Goal: Information Seeking & Learning: Learn about a topic

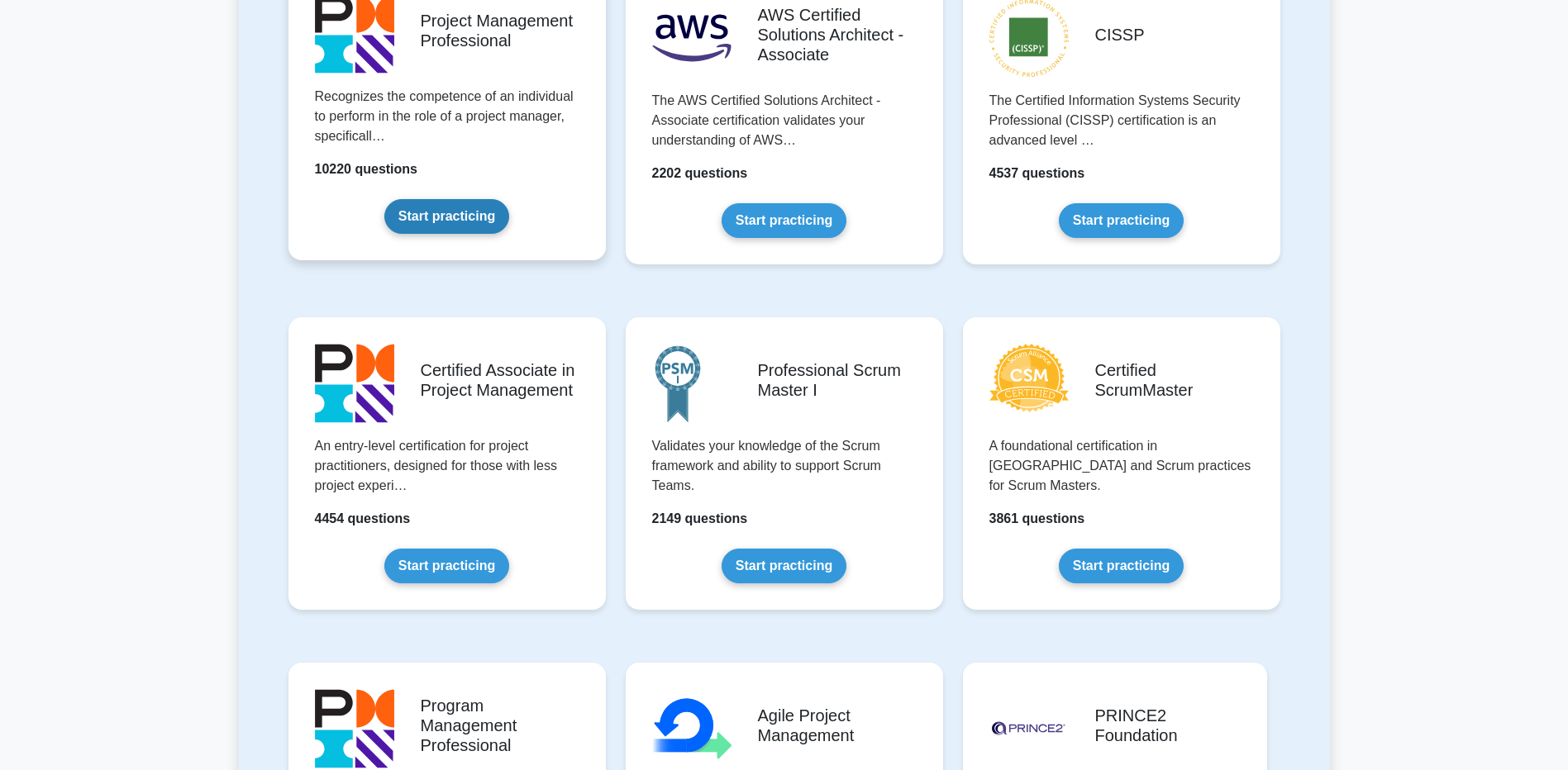
scroll to position [661, 0]
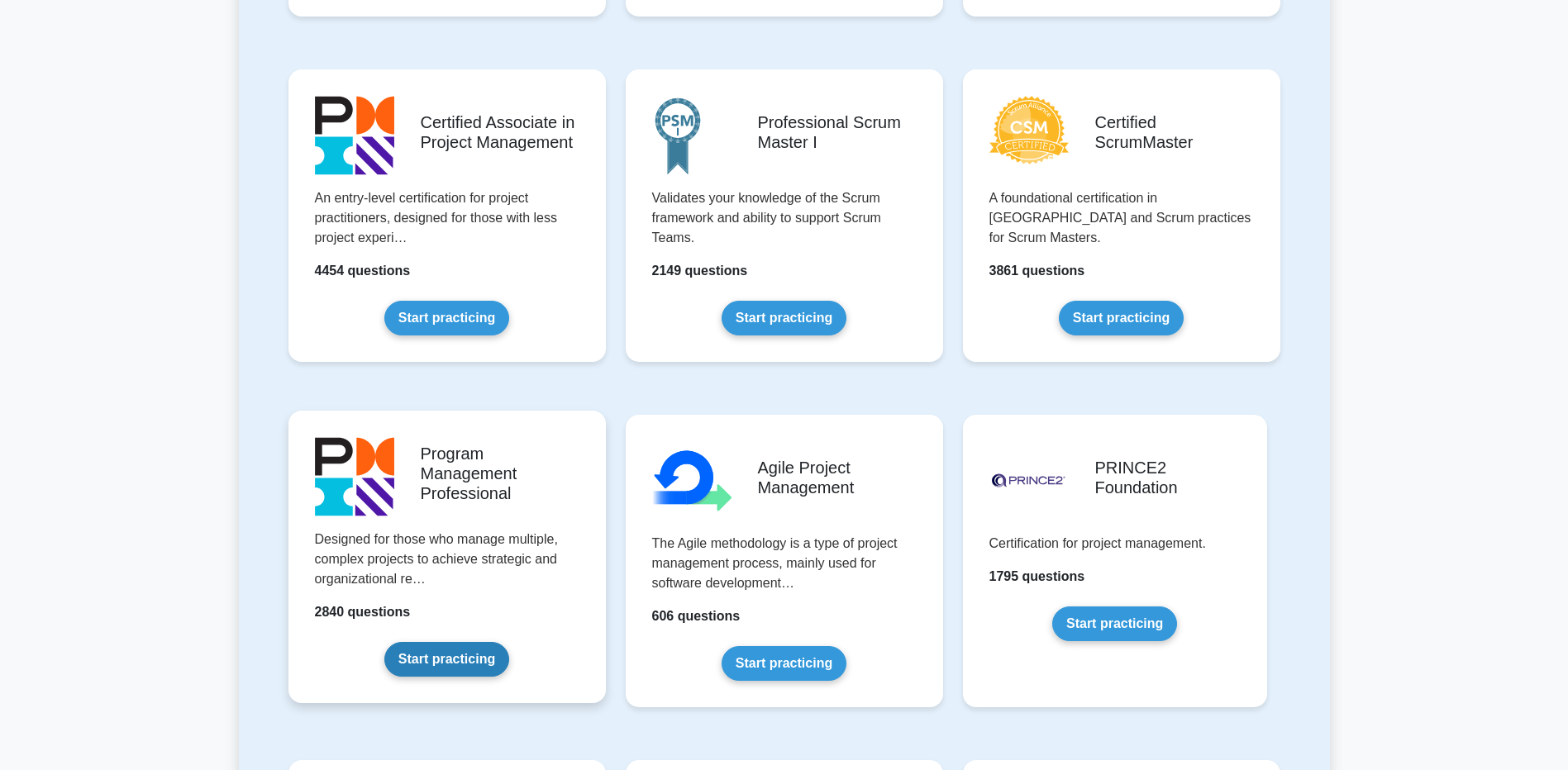
click at [453, 472] on link "Start practicing" at bounding box center [447, 660] width 125 height 35
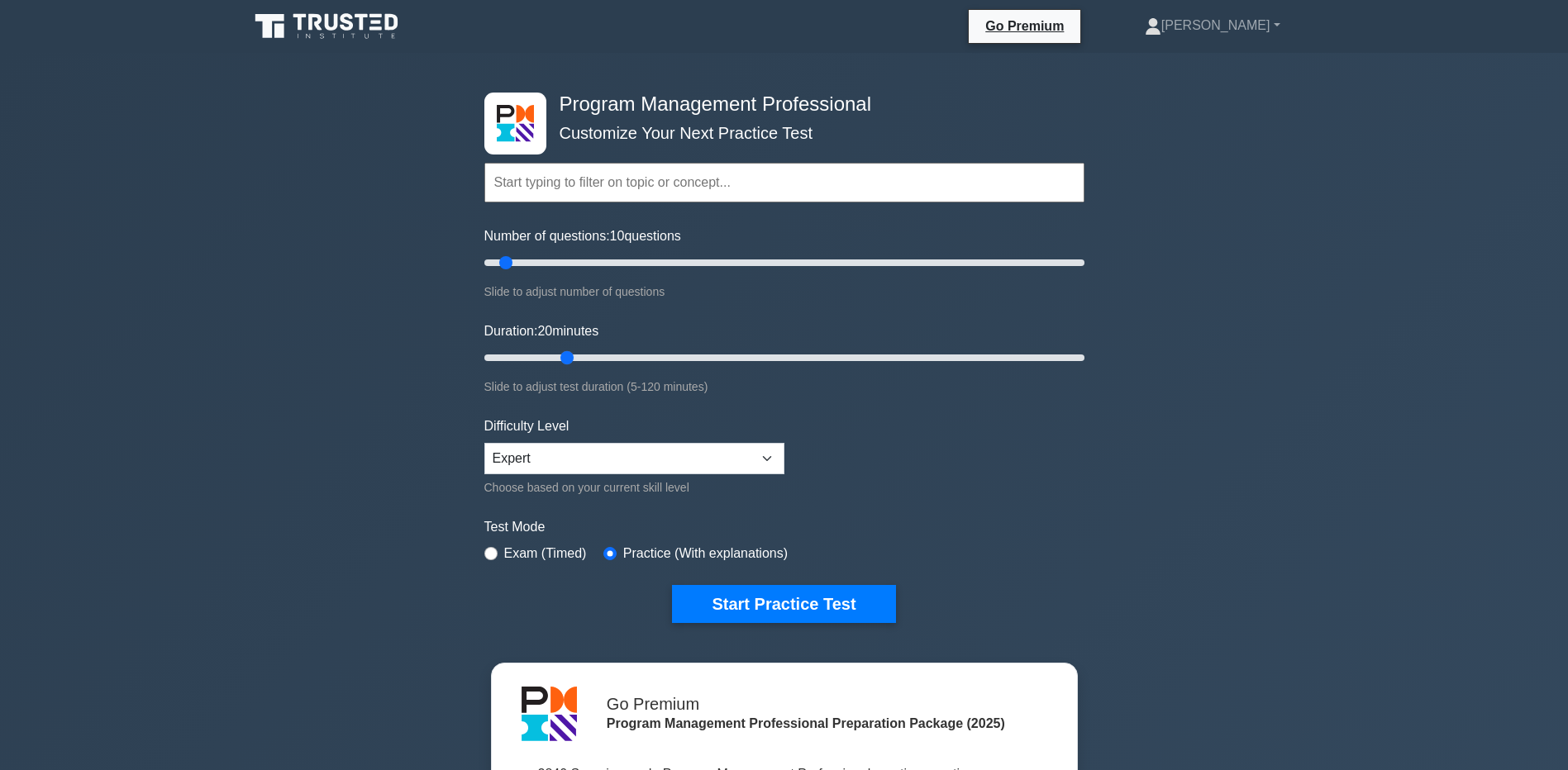
drag, startPoint x: 535, startPoint y: 358, endPoint x: 568, endPoint y: 360, distance: 33.1
type input "20"
click at [568, 360] on input "Duration: 20 minutes" at bounding box center [784, 357] width 601 height 20
click at [859, 599] on button "Start Practice Test" at bounding box center [783, 604] width 224 height 38
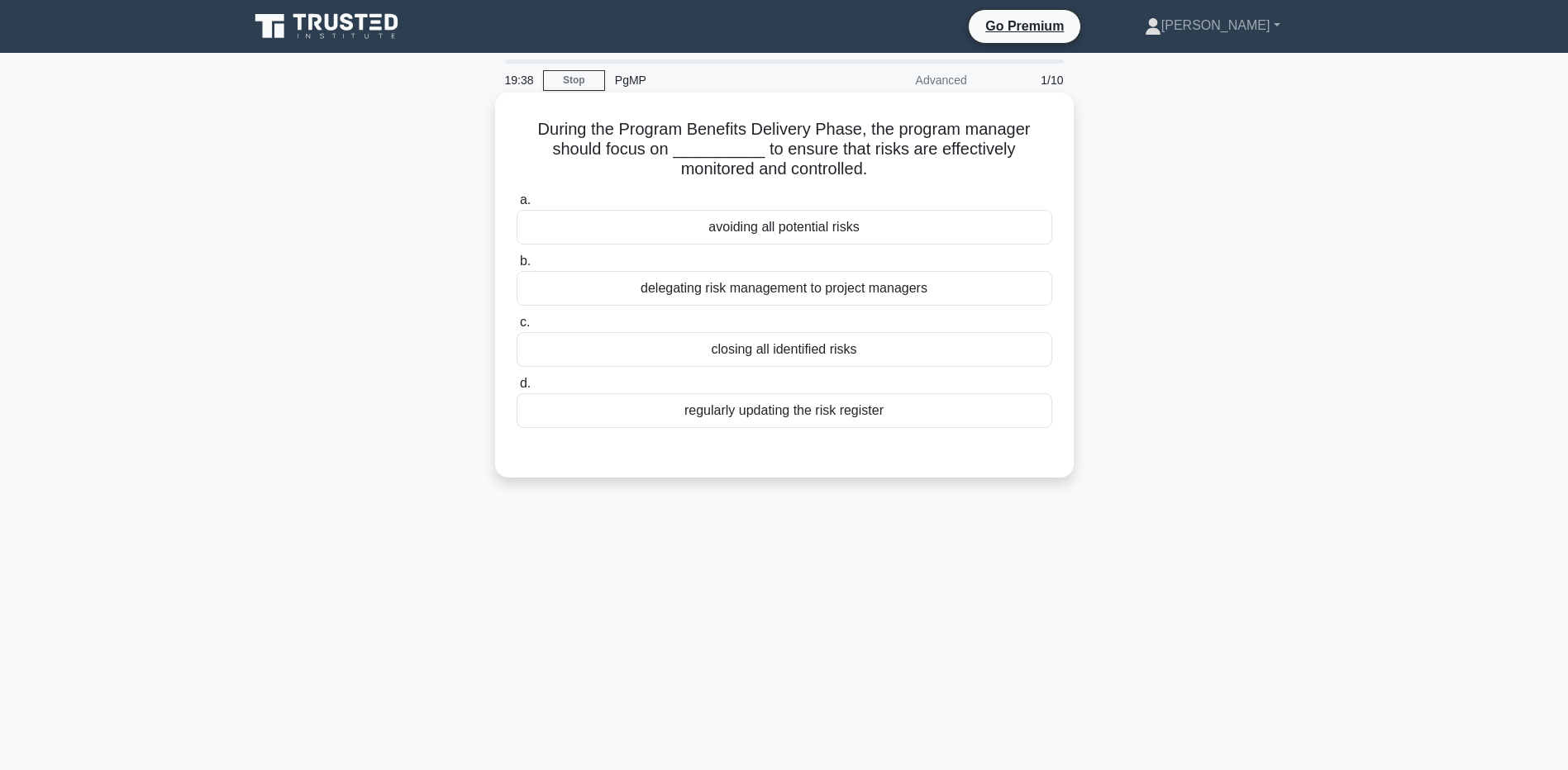
click at [793, 419] on div "regularly updating the risk register" at bounding box center [784, 410] width 536 height 35
click at [517, 389] on input "d. regularly updating the risk register" at bounding box center [517, 384] width 0 height 11
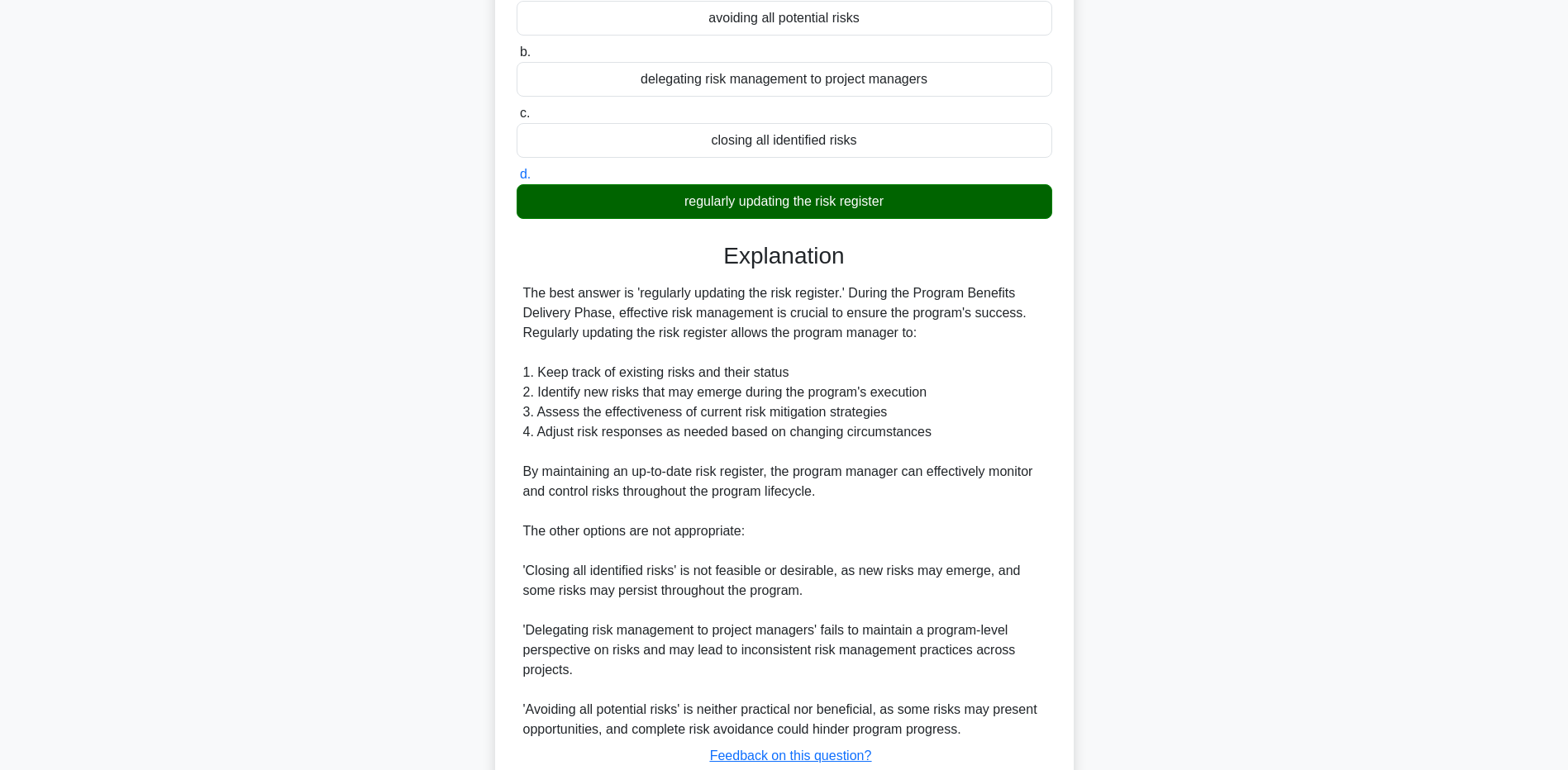
scroll to position [329, 0]
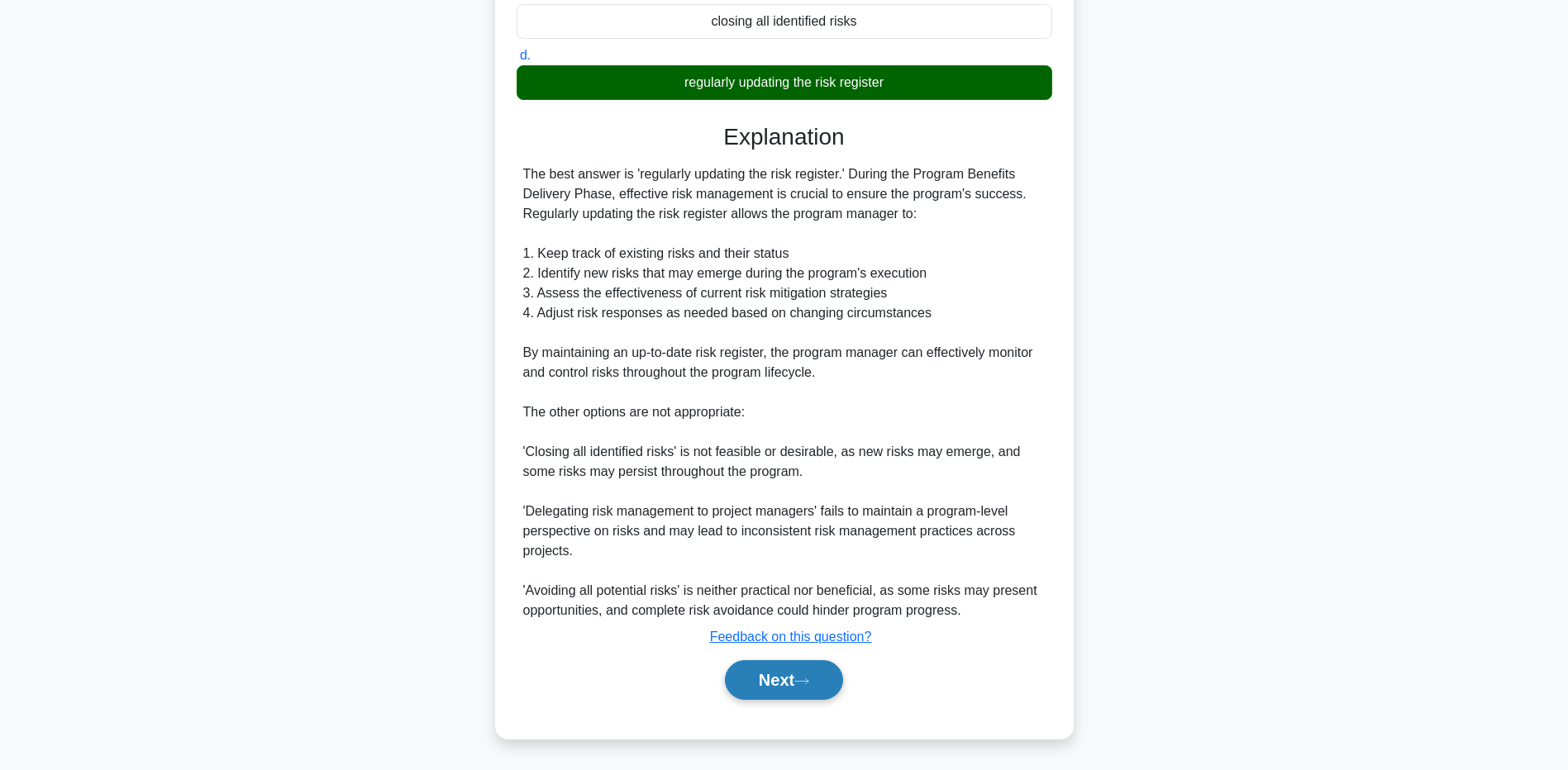
click at [805, 683] on icon at bounding box center [801, 681] width 15 height 9
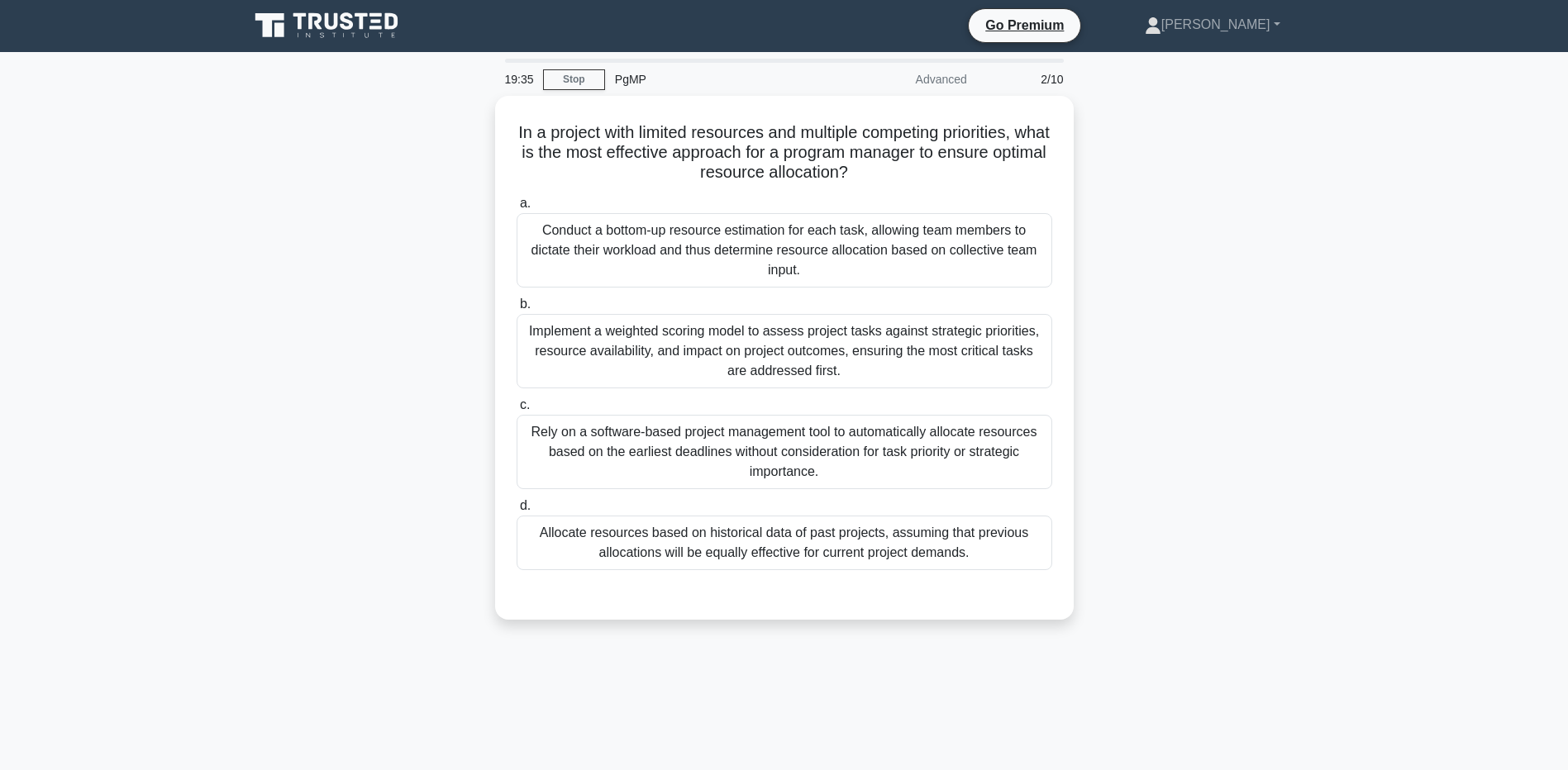
scroll to position [0, 0]
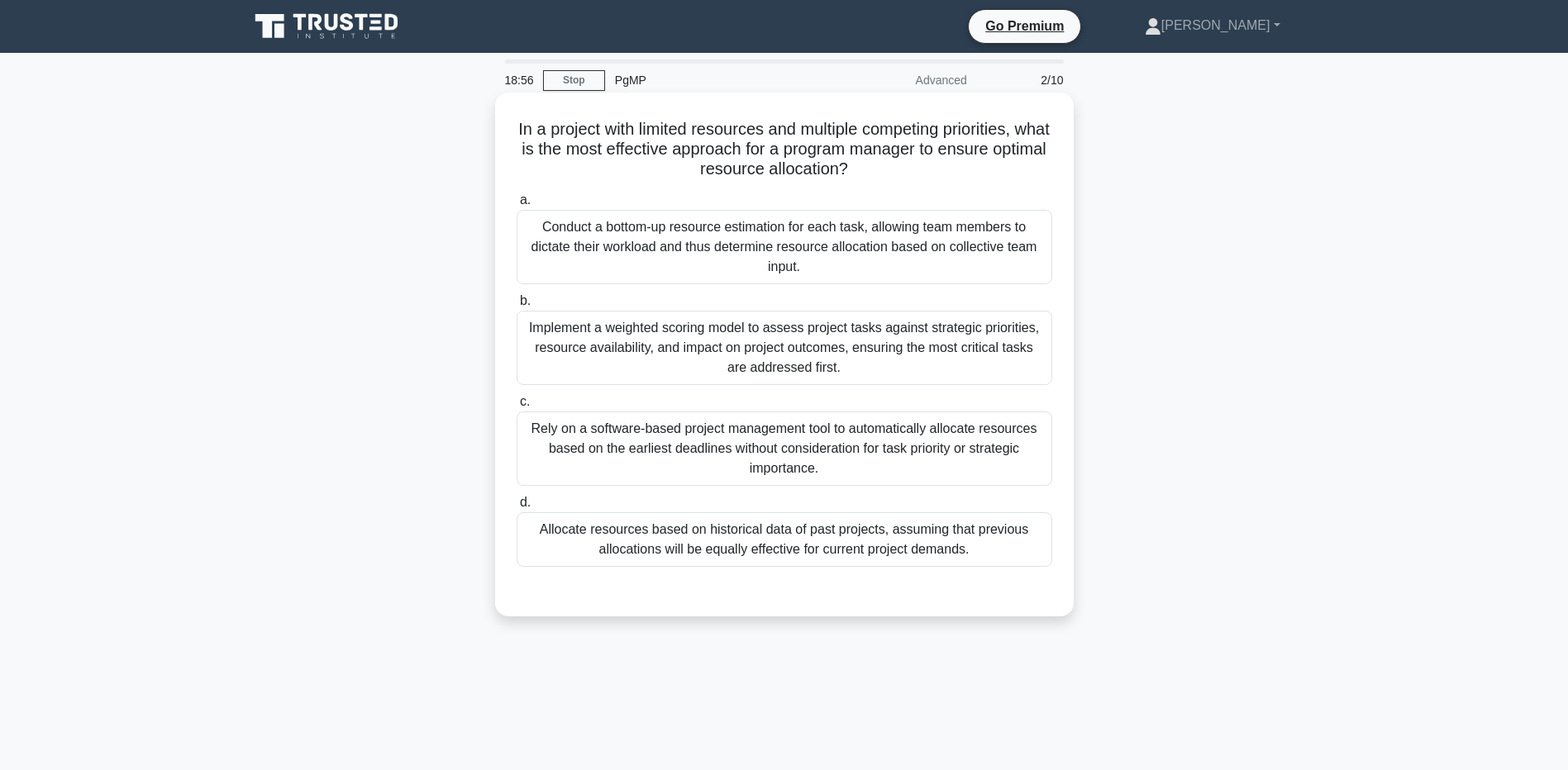
click at [781, 362] on div "Implement a weighted scoring model to assess project tasks against strategic pr…" at bounding box center [784, 348] width 536 height 75
click at [517, 307] on input "b. Implement a weighted scoring model to assess project tasks against strategic…" at bounding box center [517, 301] width 0 height 11
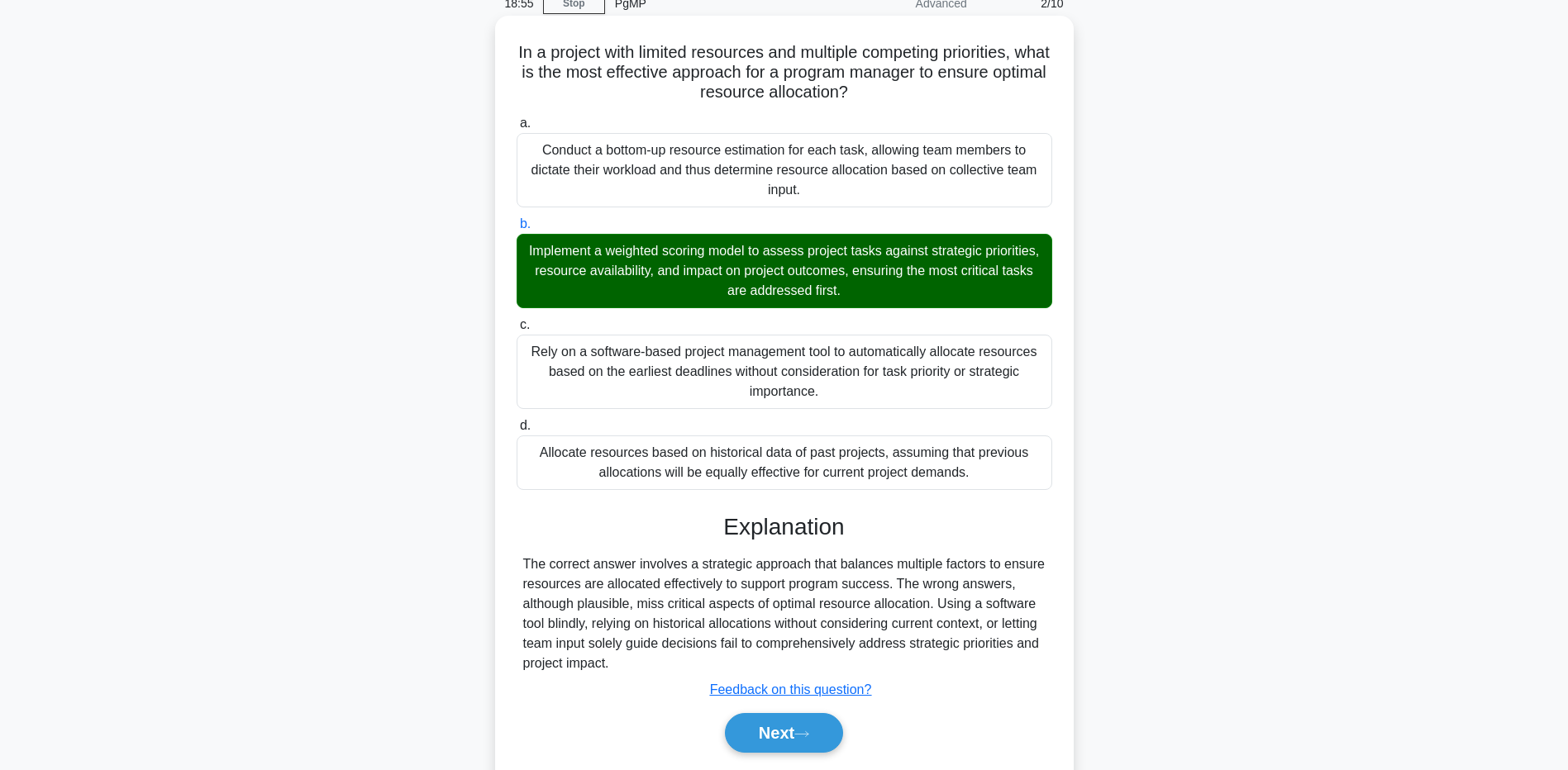
scroll to position [130, 0]
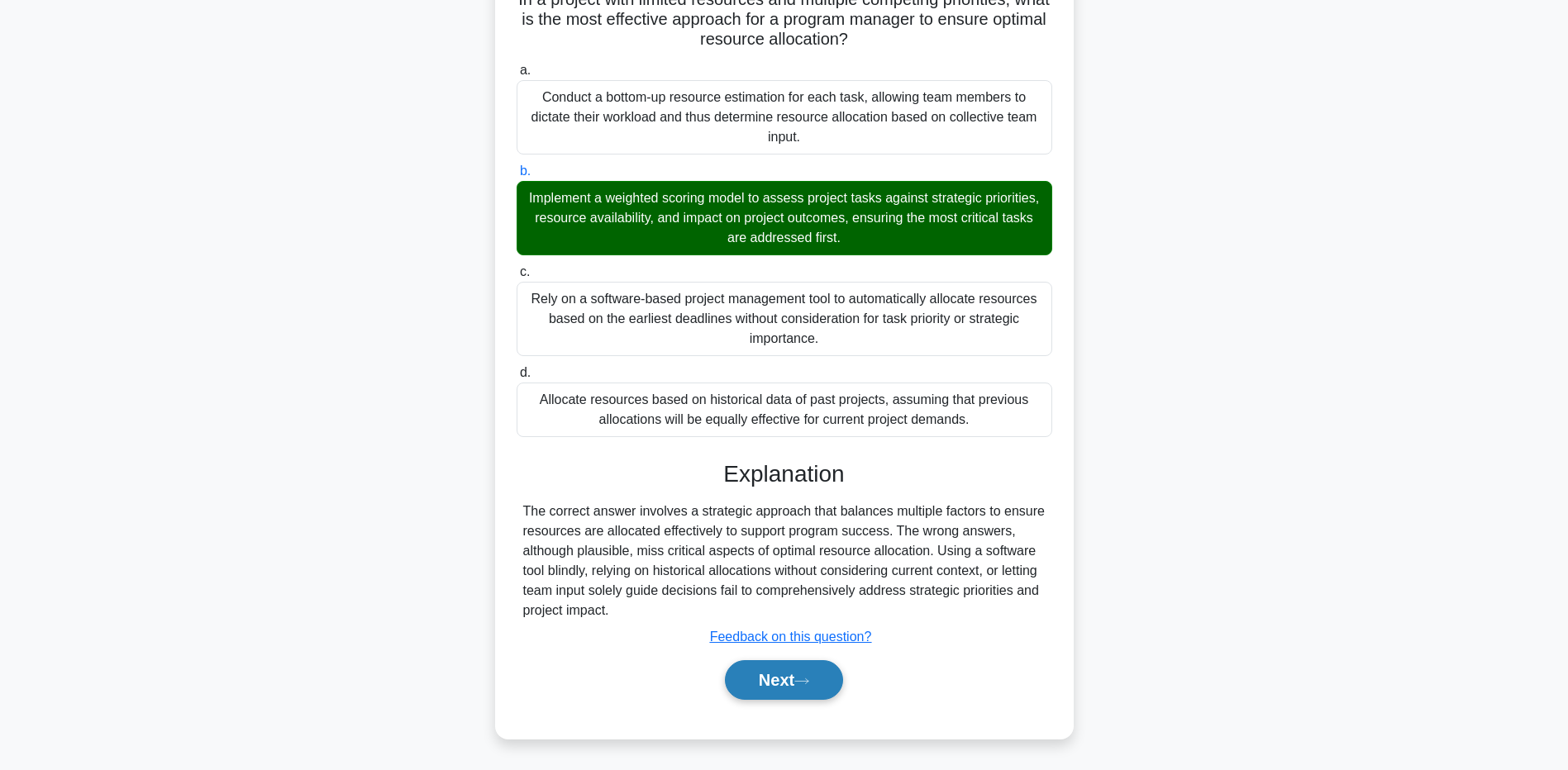
click at [788, 677] on button "Next" at bounding box center [784, 680] width 118 height 39
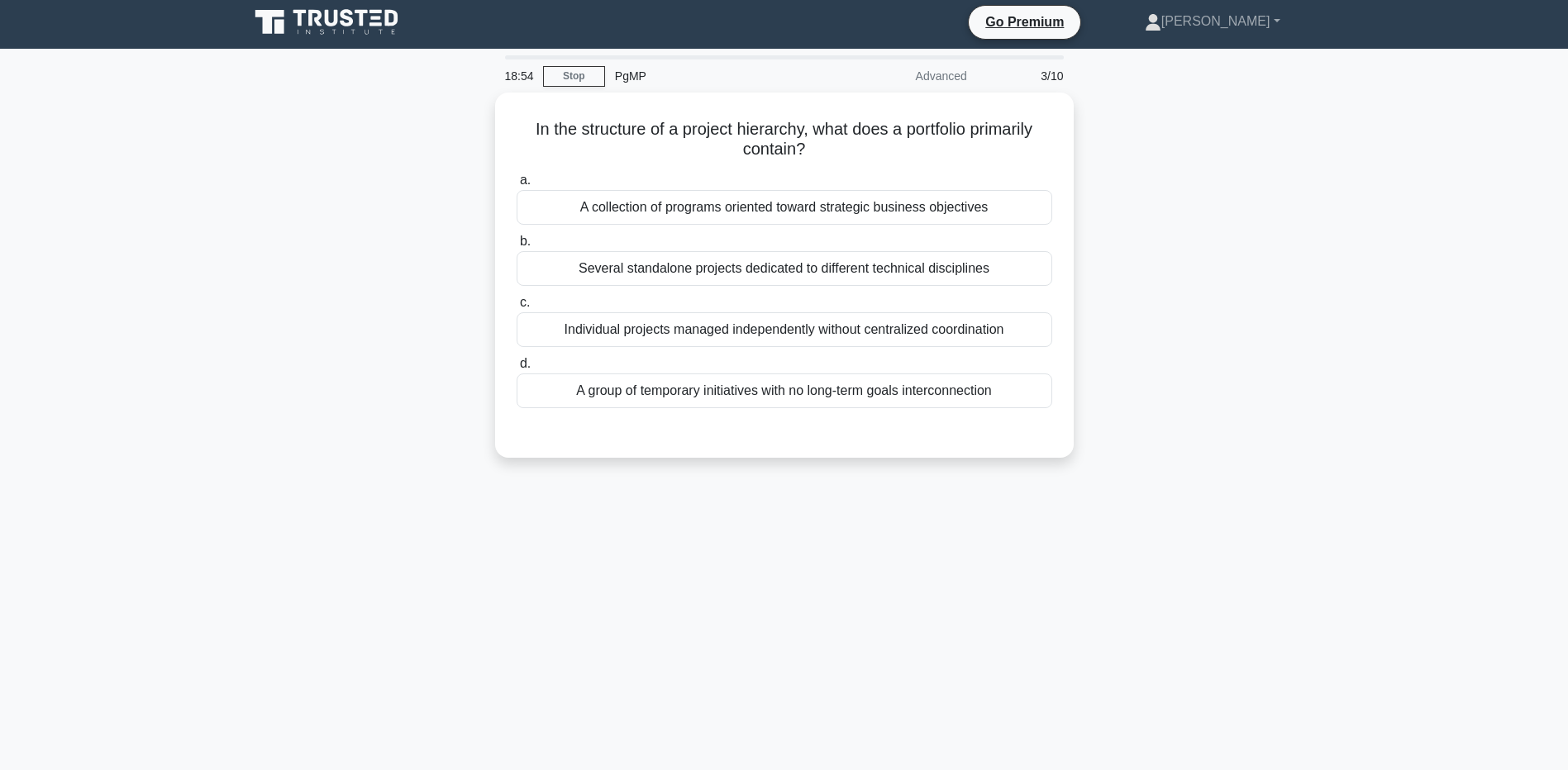
scroll to position [0, 0]
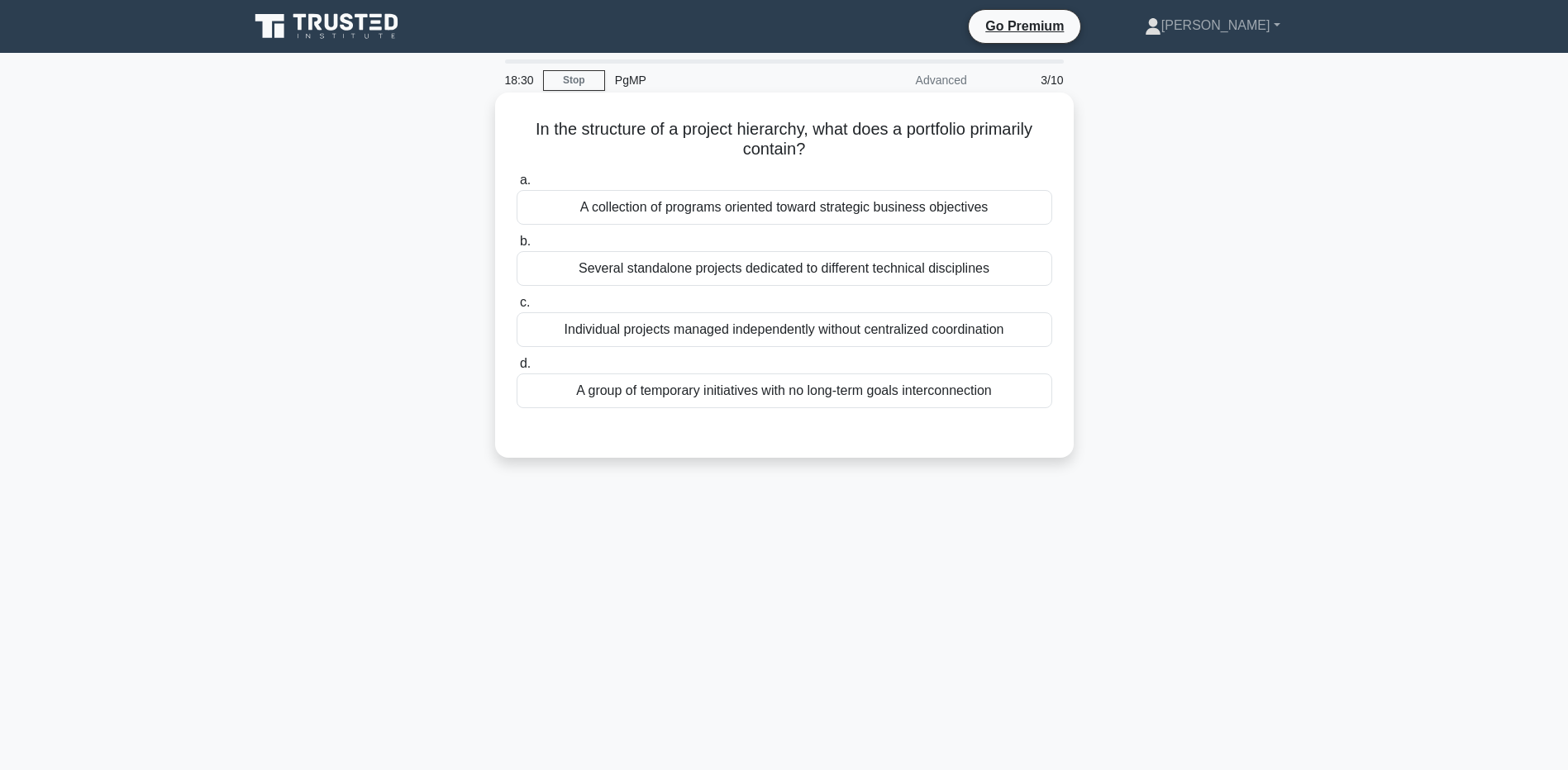
click at [778, 207] on div "A collection of programs oriented toward strategic business objectives" at bounding box center [784, 207] width 536 height 35
click at [517, 186] on input "a. A collection of programs oriented toward strategic business objectives" at bounding box center [517, 181] width 0 height 11
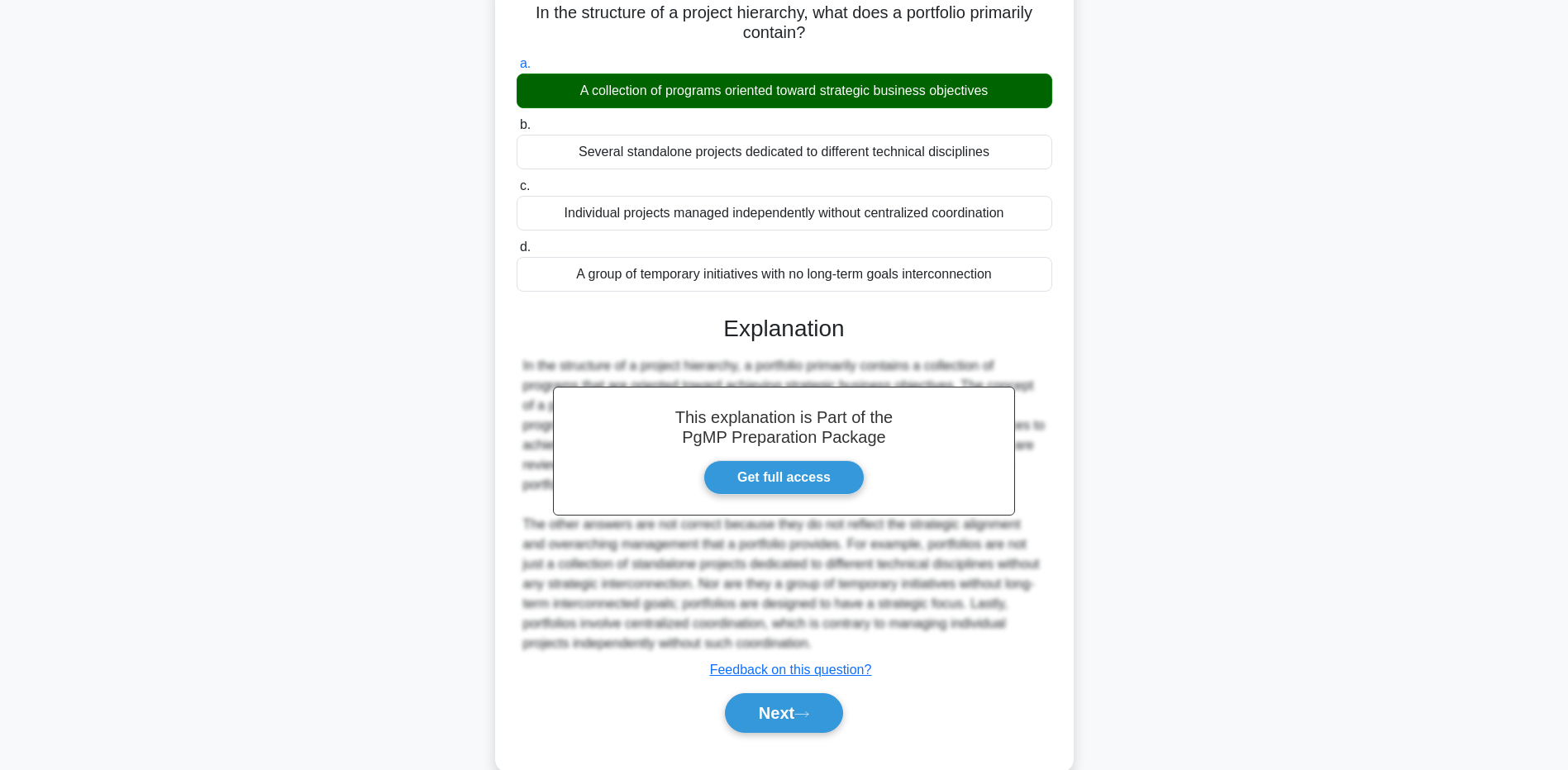
scroll to position [151, 0]
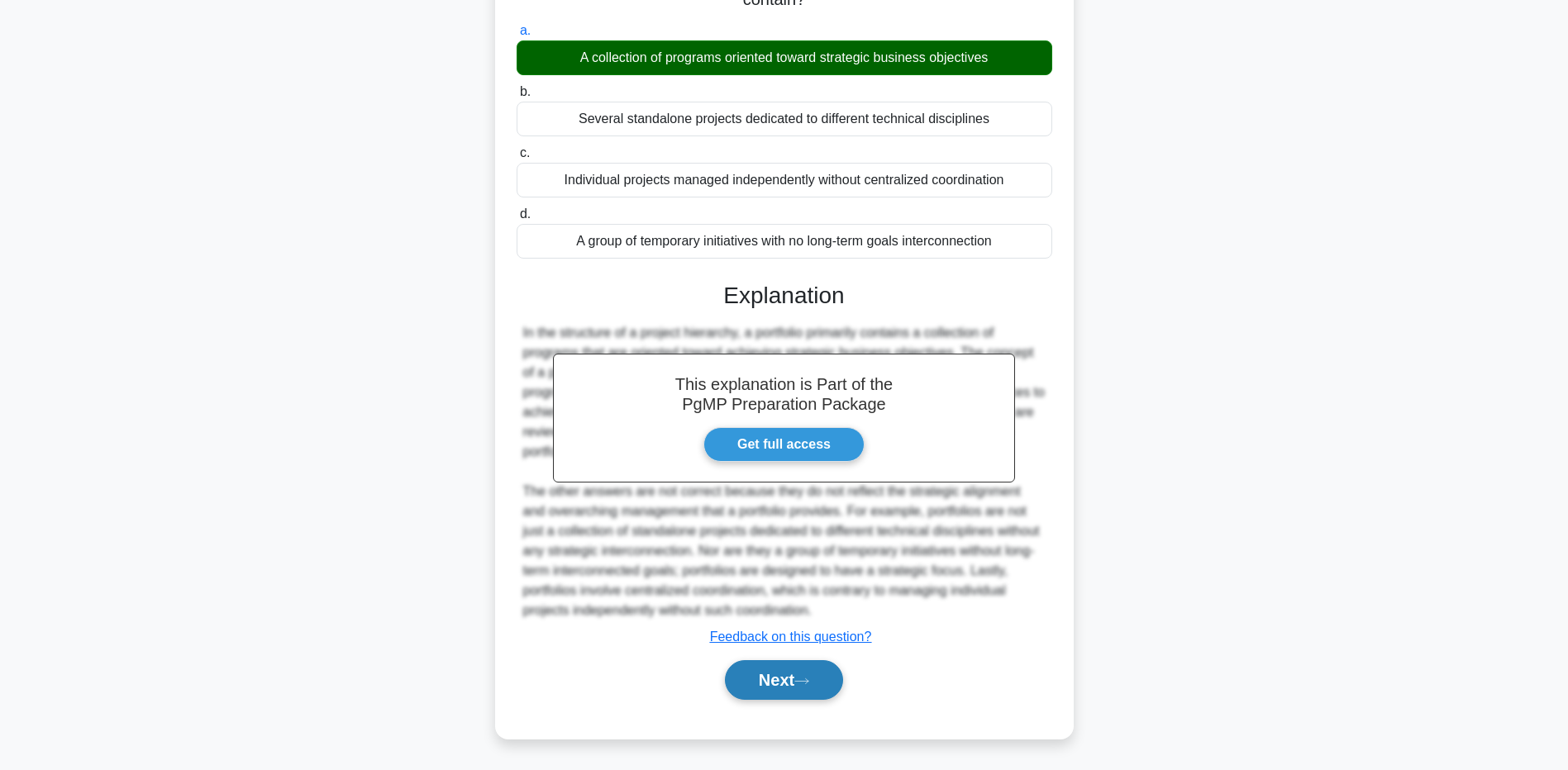
click at [821, 682] on button "Next" at bounding box center [784, 680] width 118 height 39
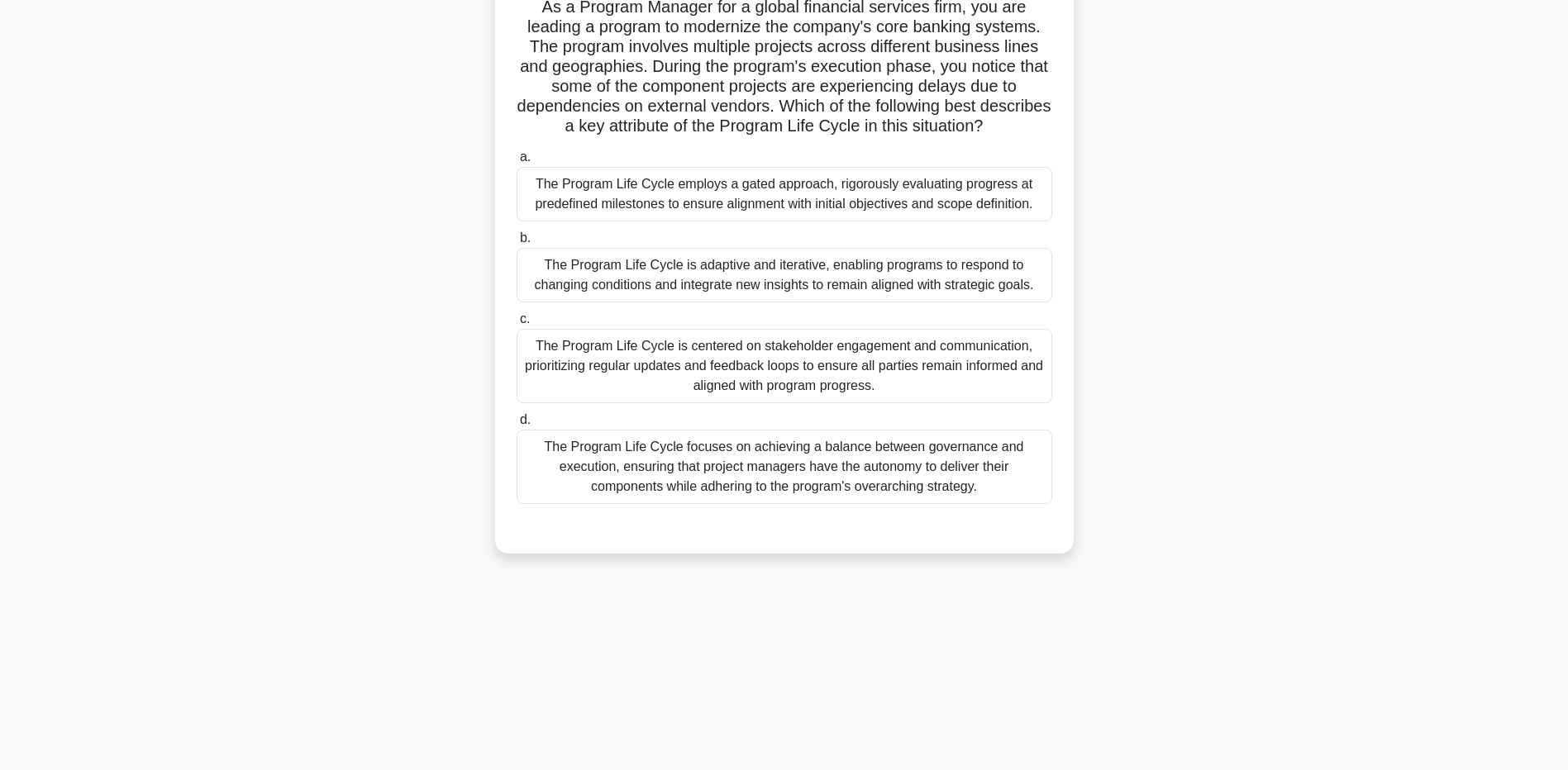
scroll to position [0, 0]
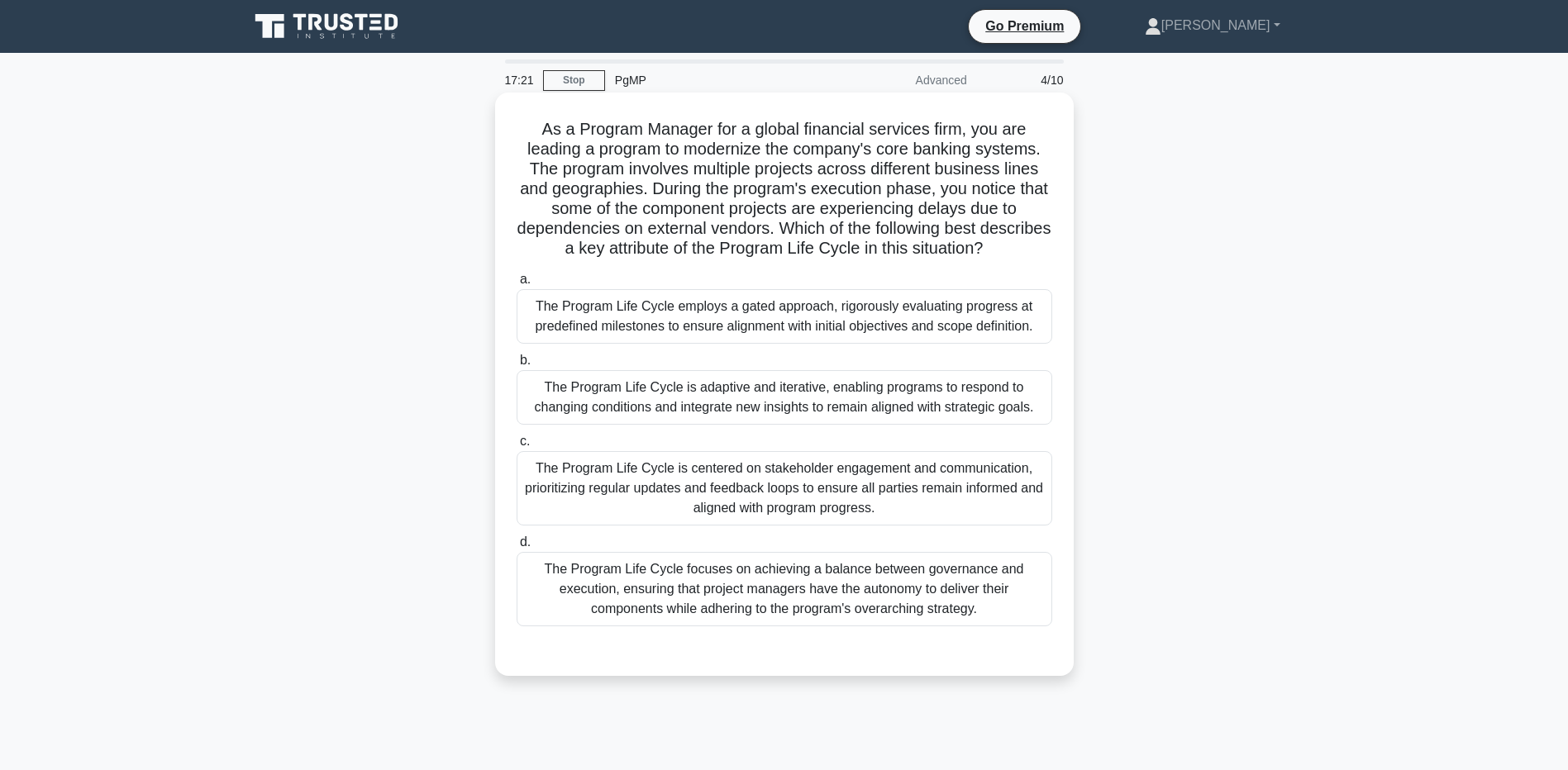
click at [773, 596] on div "The Program Life Cycle focuses on achieving a balance between governance and ex…" at bounding box center [784, 589] width 536 height 75
click at [517, 548] on input "d. The Program Life Cycle focuses on achieving a balance between governance and…" at bounding box center [517, 542] width 0 height 11
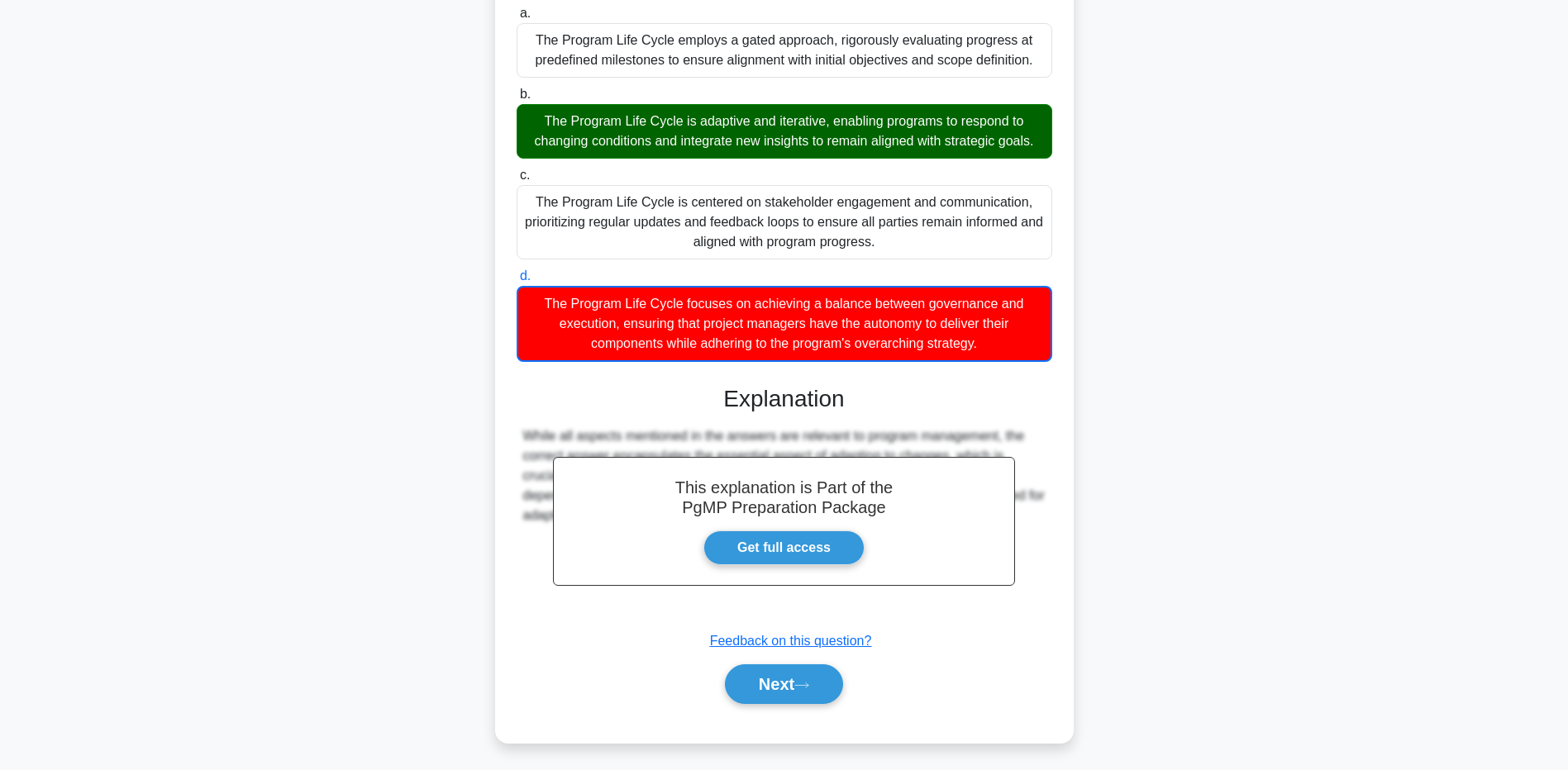
scroll to position [271, 0]
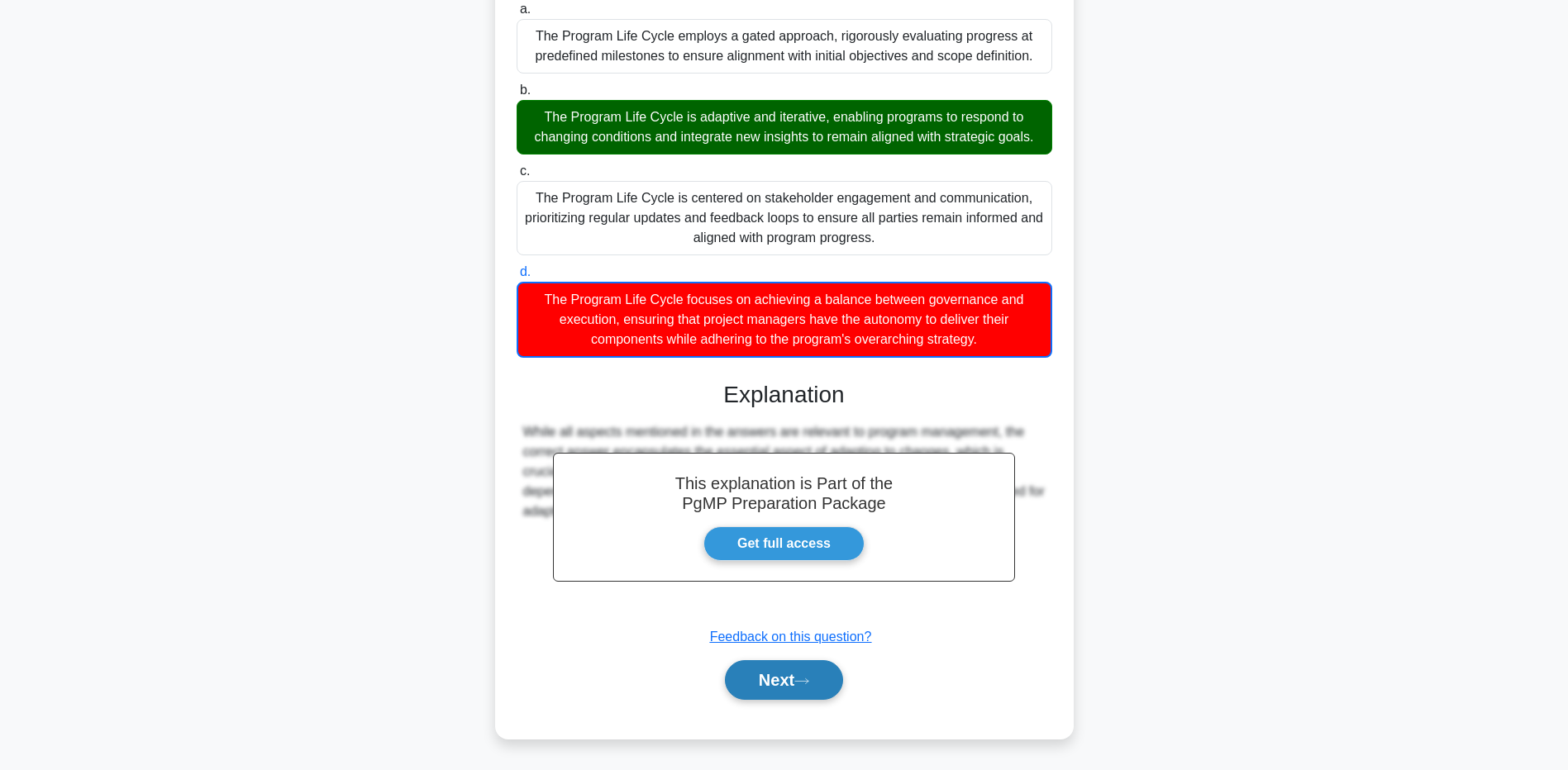
click at [781, 679] on button "Next" at bounding box center [784, 680] width 118 height 39
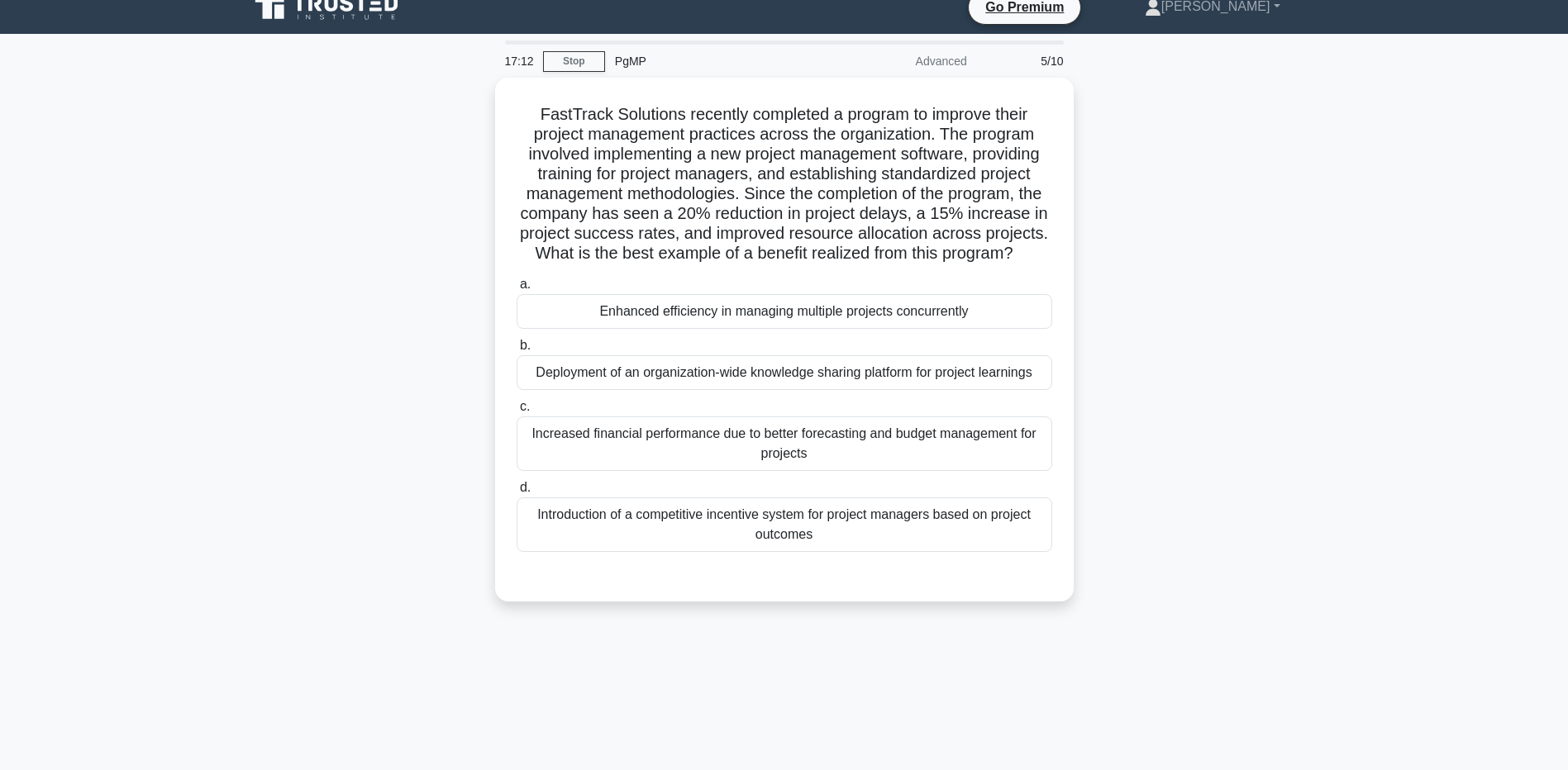
scroll to position [0, 0]
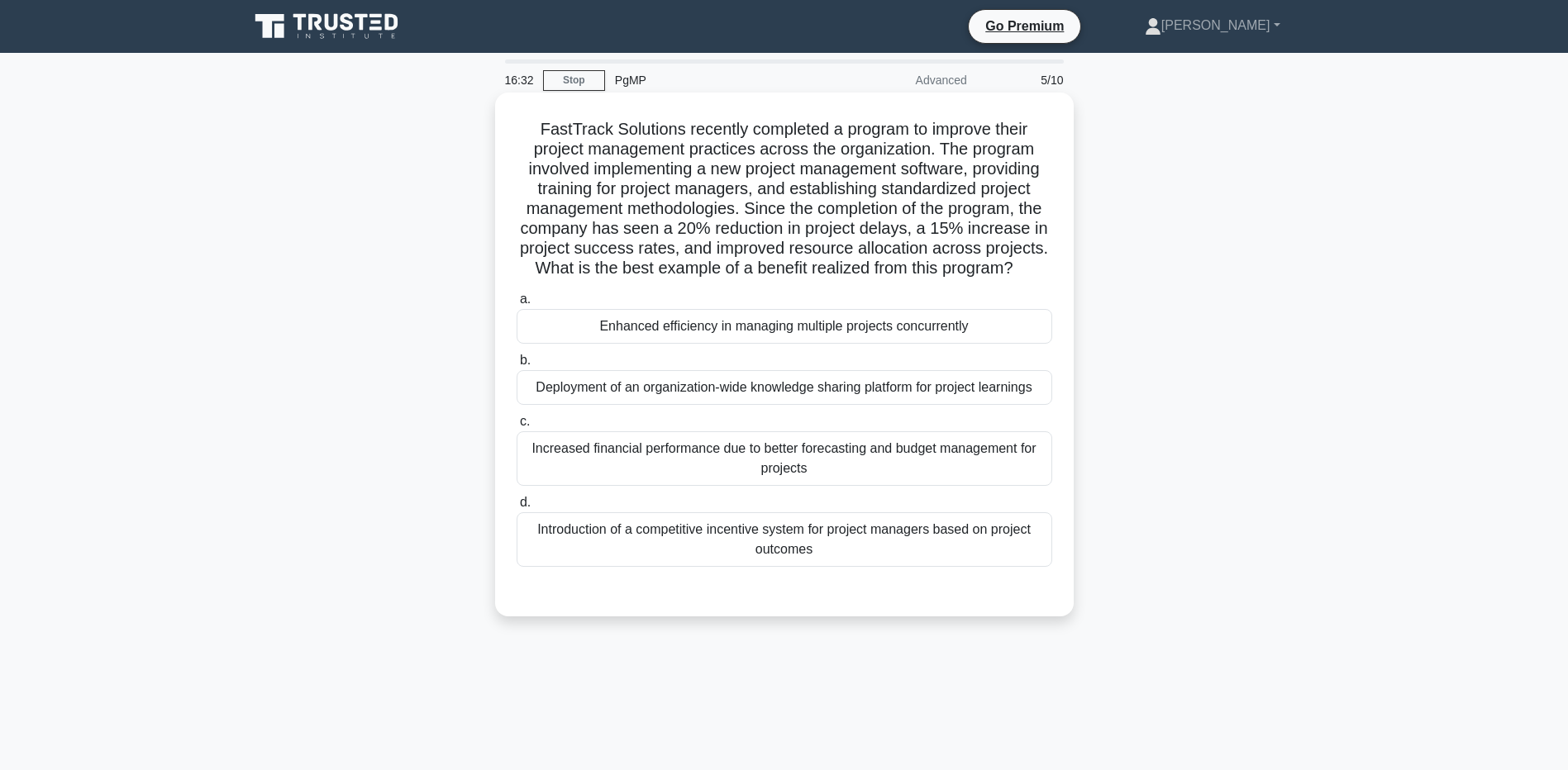
click at [672, 328] on div "Enhanced efficiency in managing multiple projects concurrently" at bounding box center [784, 326] width 536 height 35
click at [517, 305] on input "a. Enhanced efficiency in managing multiple projects concurrently" at bounding box center [517, 300] width 0 height 11
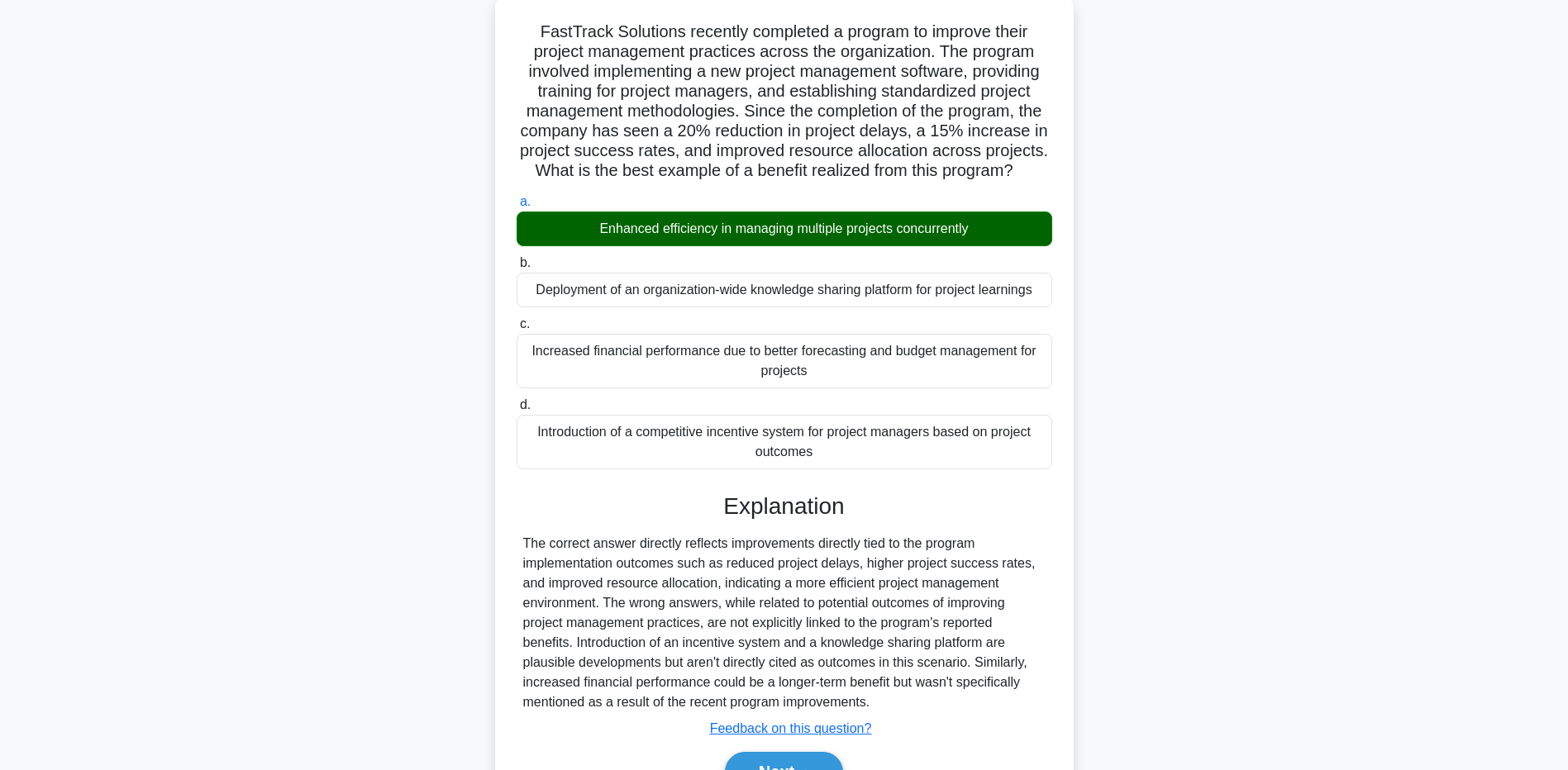
scroll to position [190, 0]
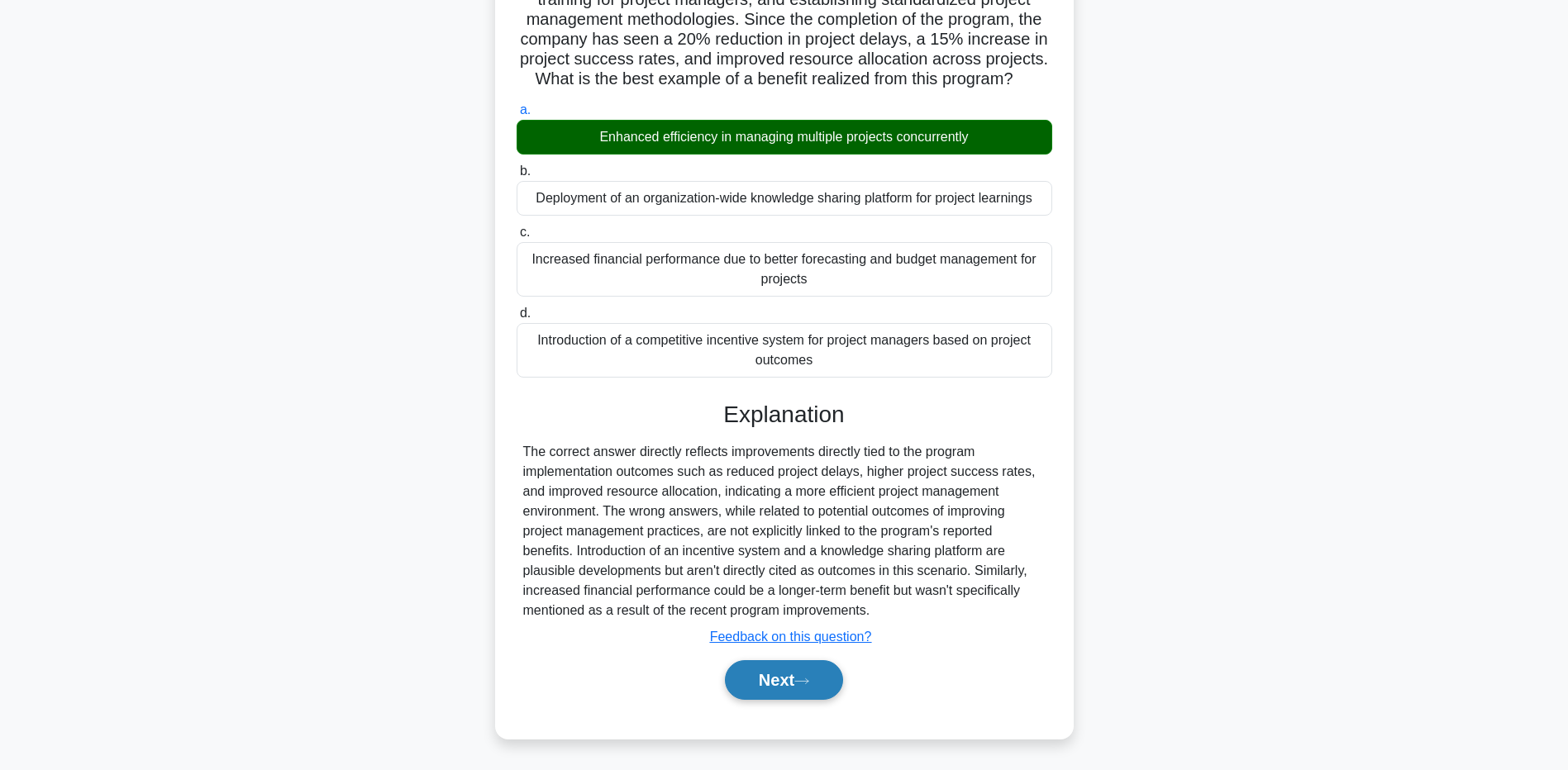
click at [782, 672] on button "Next" at bounding box center [784, 680] width 118 height 39
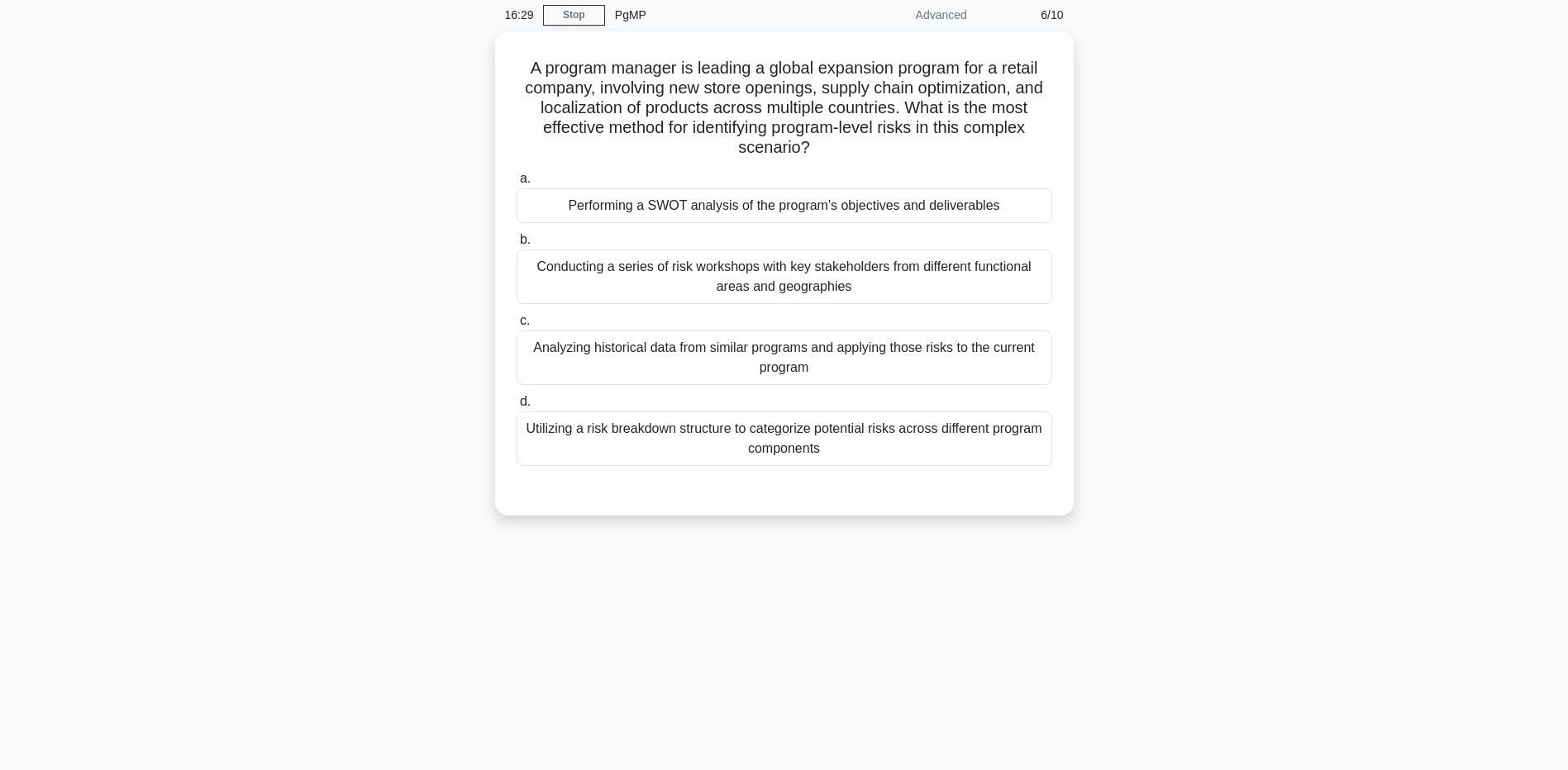
scroll to position [0, 0]
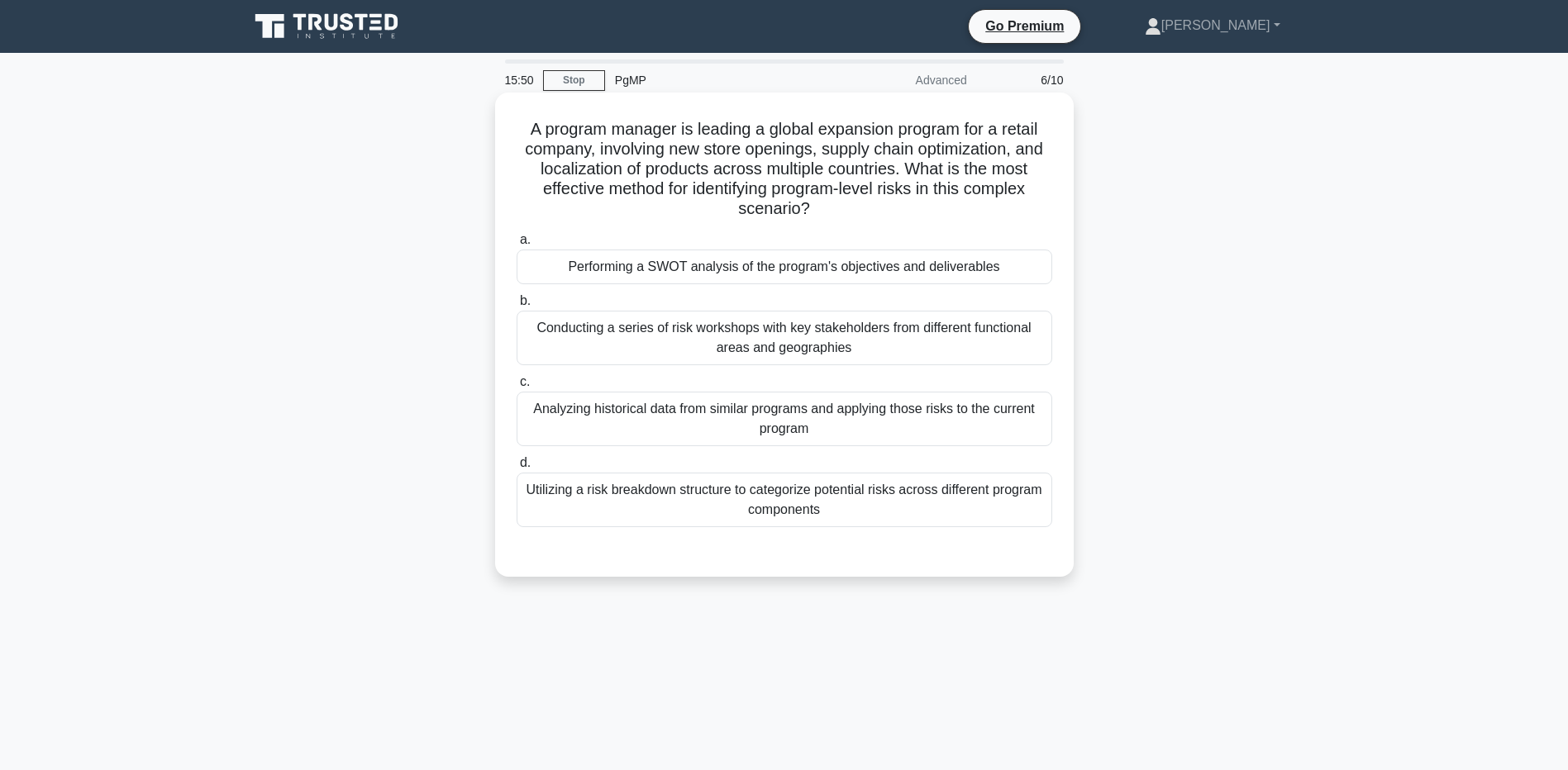
click at [772, 268] on div "Performing a SWOT analysis of the program's objectives and deliverables" at bounding box center [784, 266] width 536 height 35
click at [517, 246] on input "a. Performing a SWOT analysis of the program's objectives and deliverables" at bounding box center [517, 240] width 0 height 11
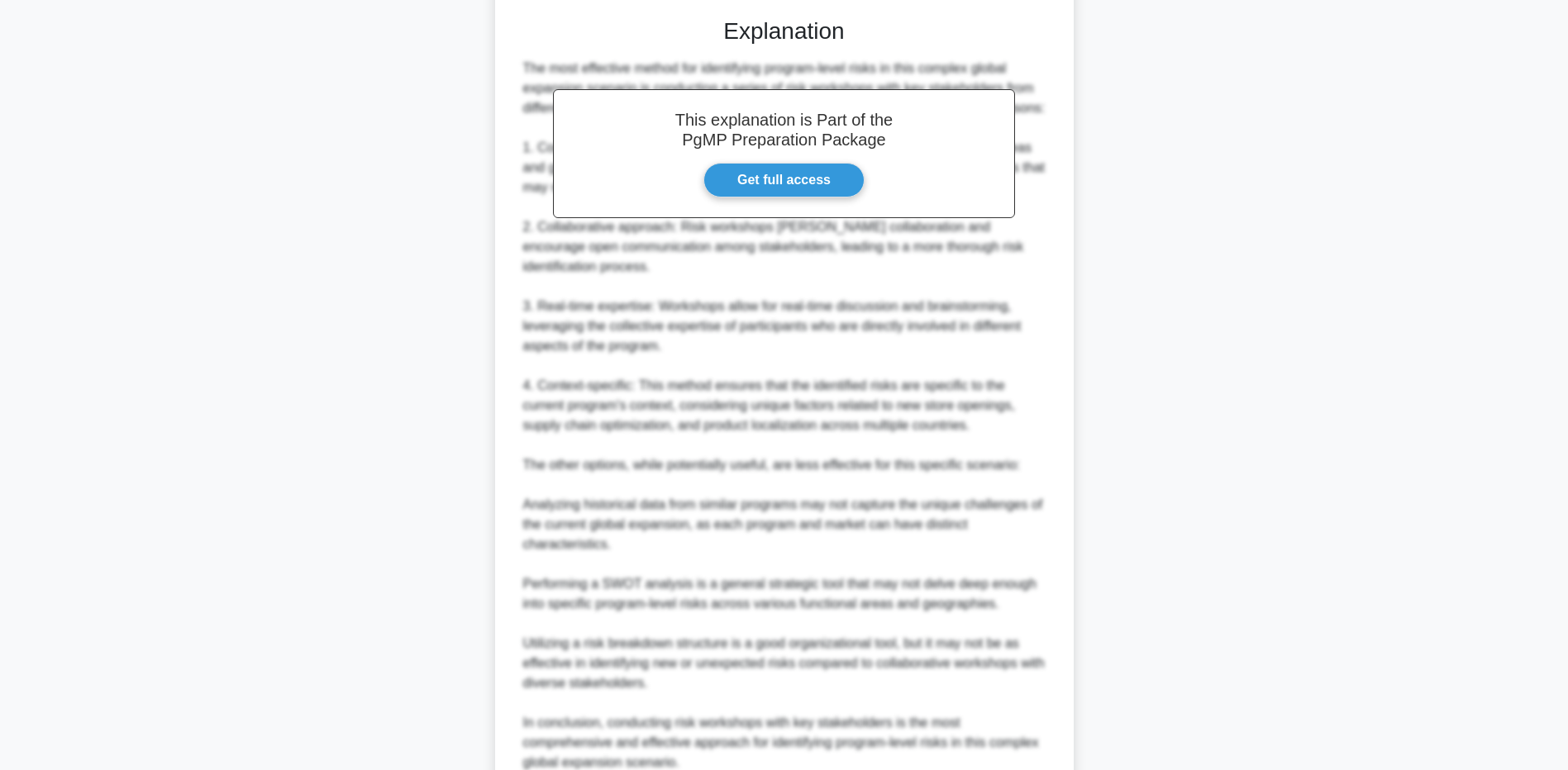
scroll to position [661, 0]
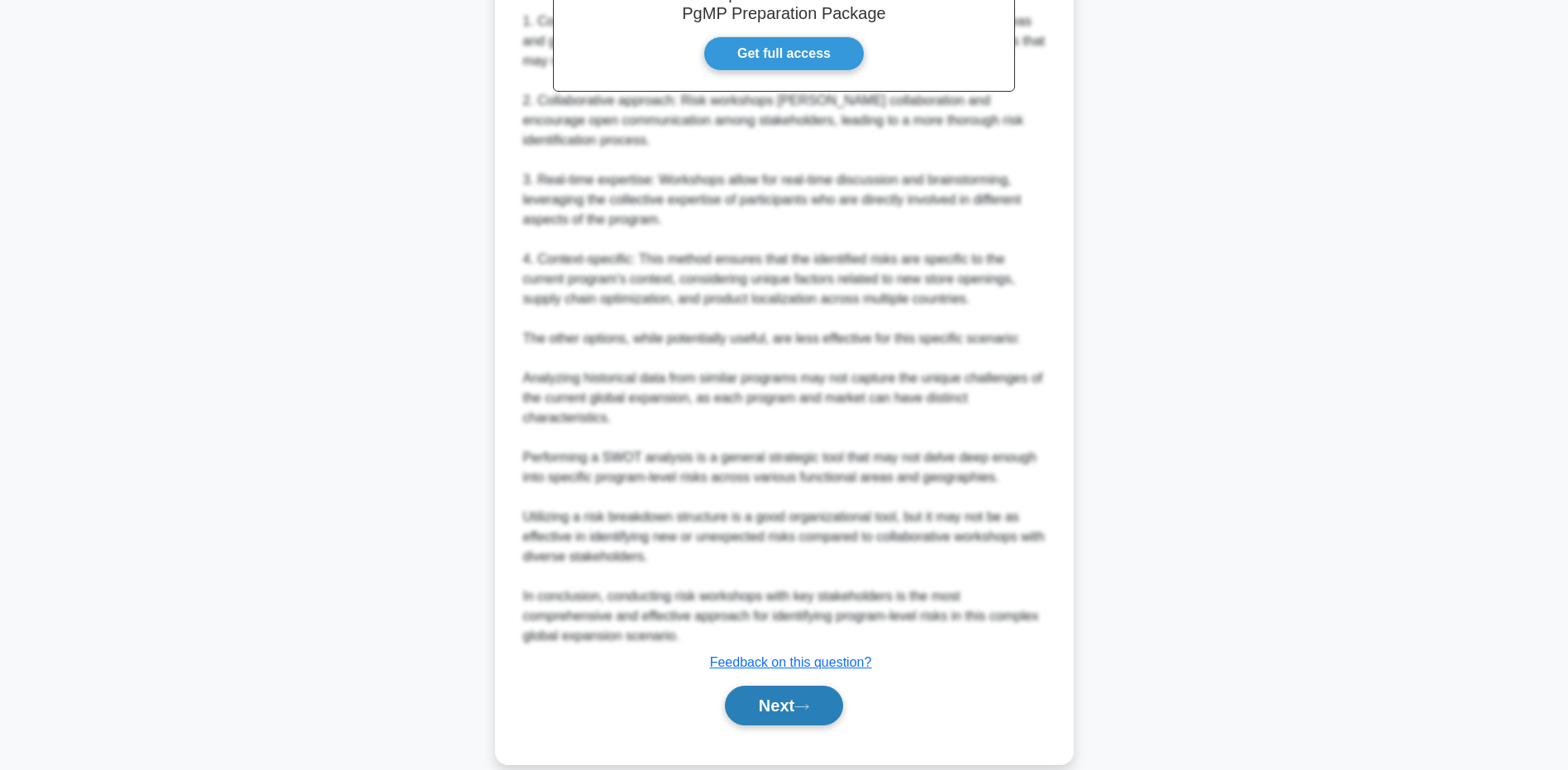
click at [783, 701] on button "Next" at bounding box center [784, 706] width 118 height 39
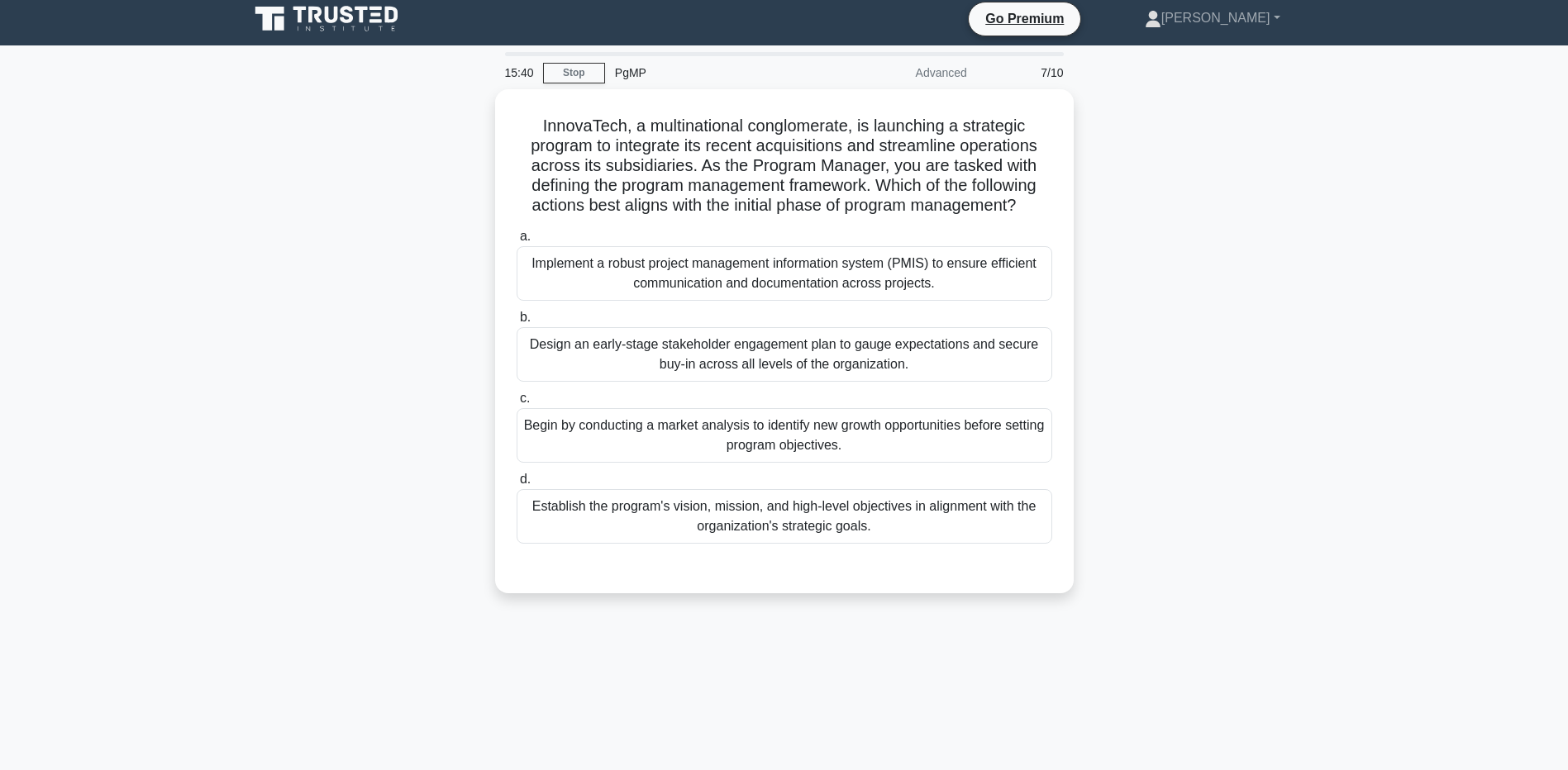
scroll to position [0, 0]
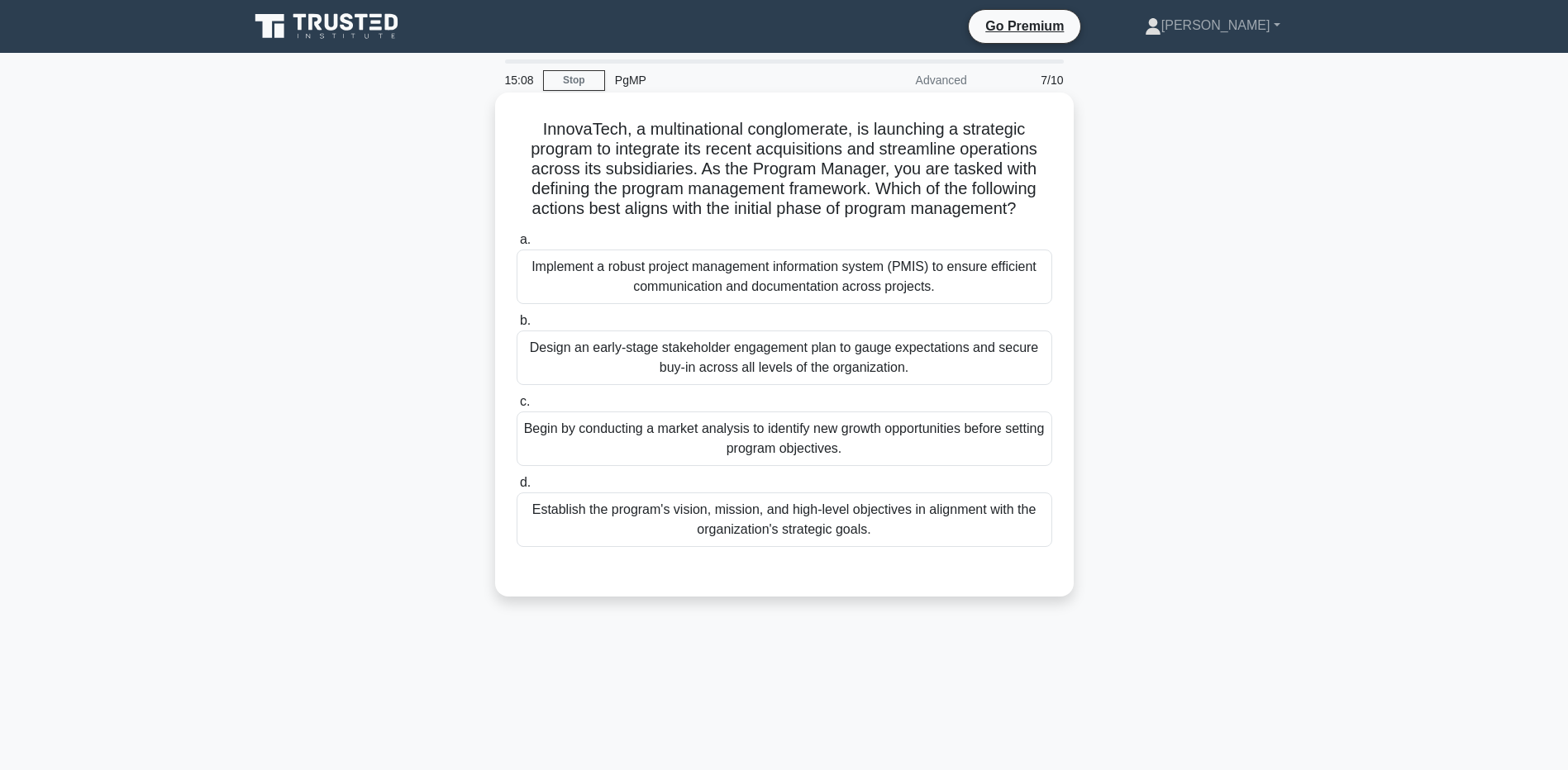
click at [829, 528] on div "Establish the program's vision, mission, and high-level objectives in alignment…" at bounding box center [784, 520] width 536 height 55
click at [517, 488] on input "d. Establish the program's vision, mission, and high-level objectives in alignm…" at bounding box center [517, 483] width 0 height 11
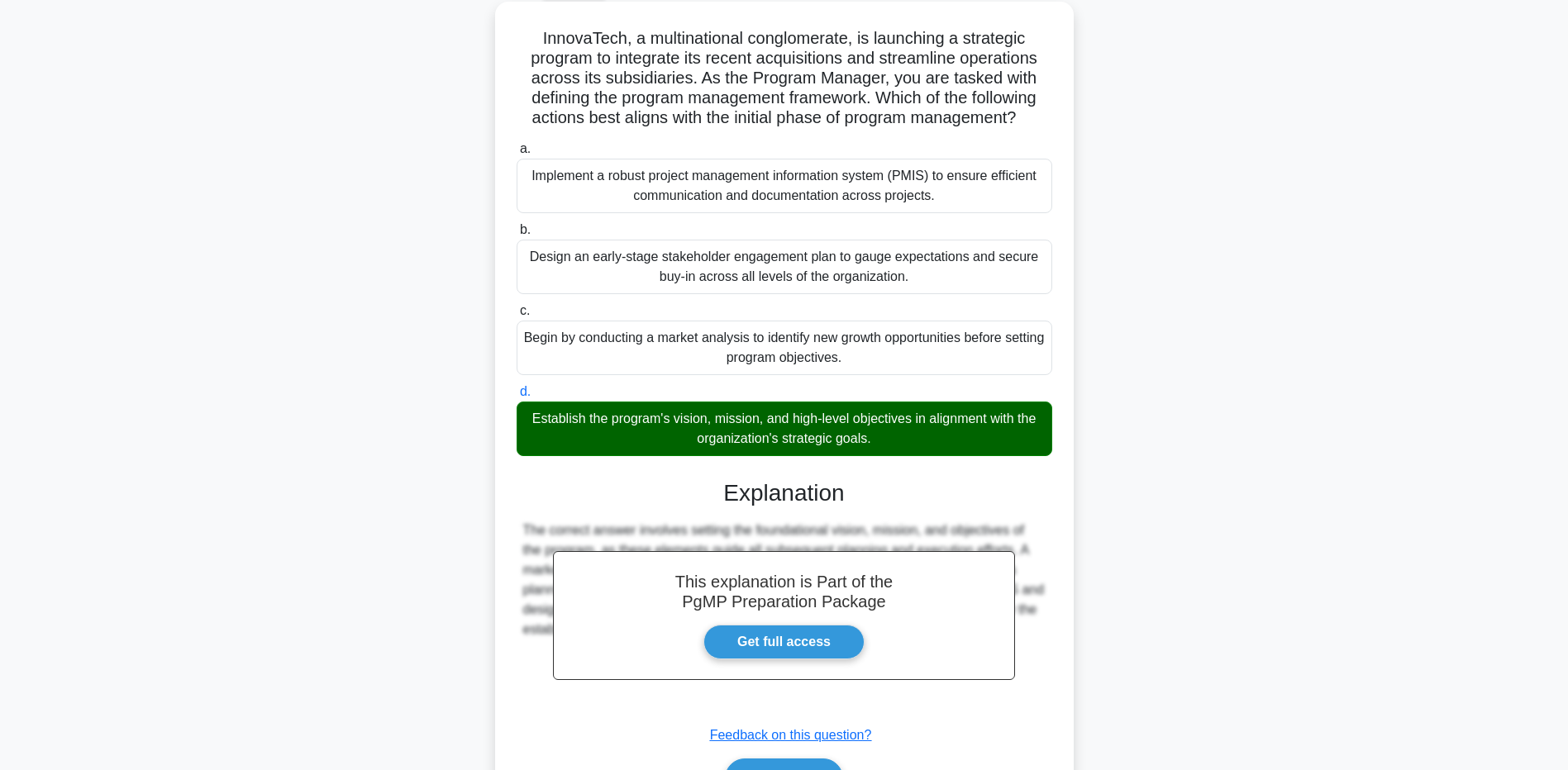
scroll to position [190, 0]
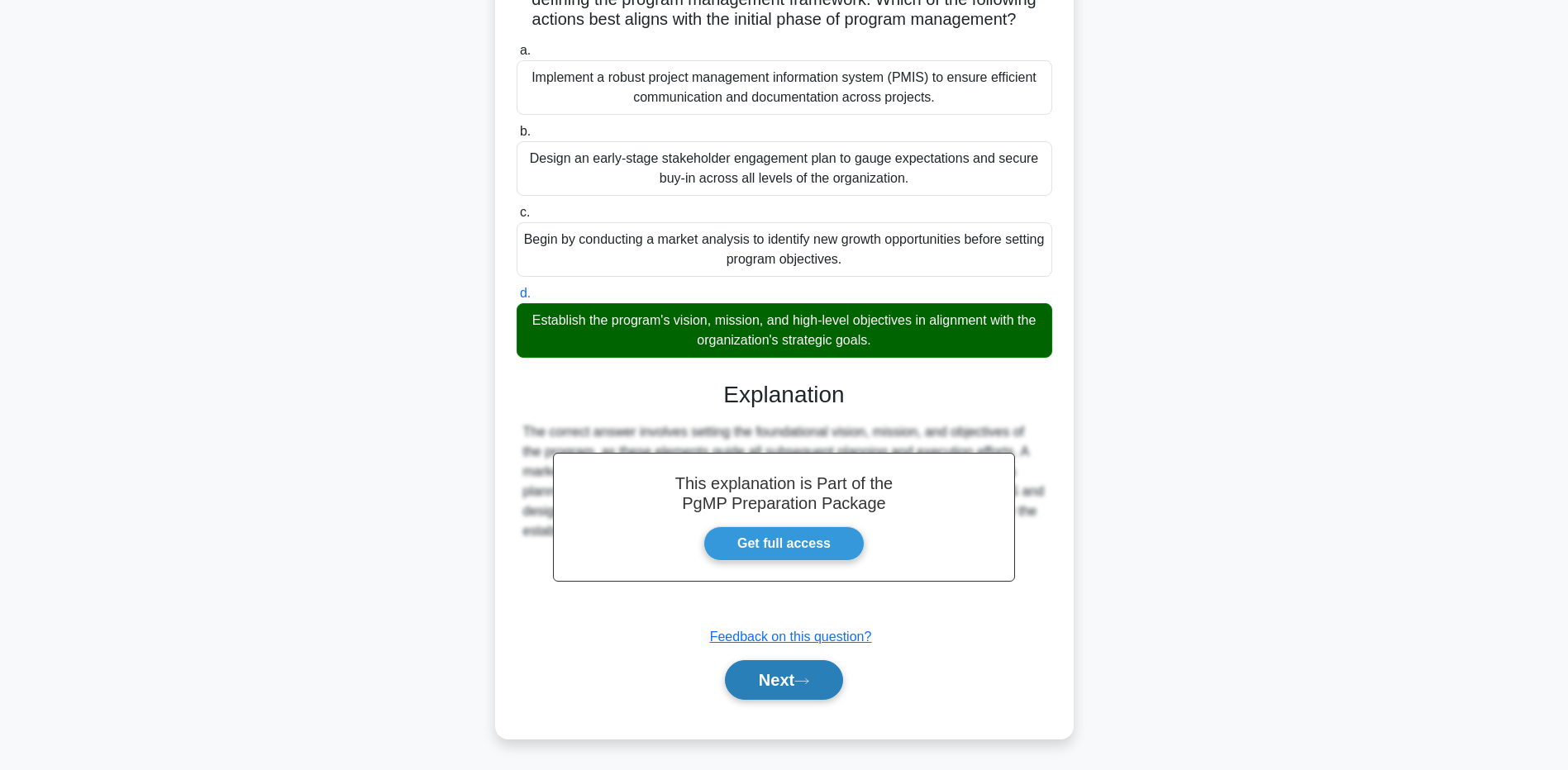
click at [811, 672] on button "Next" at bounding box center [784, 680] width 118 height 39
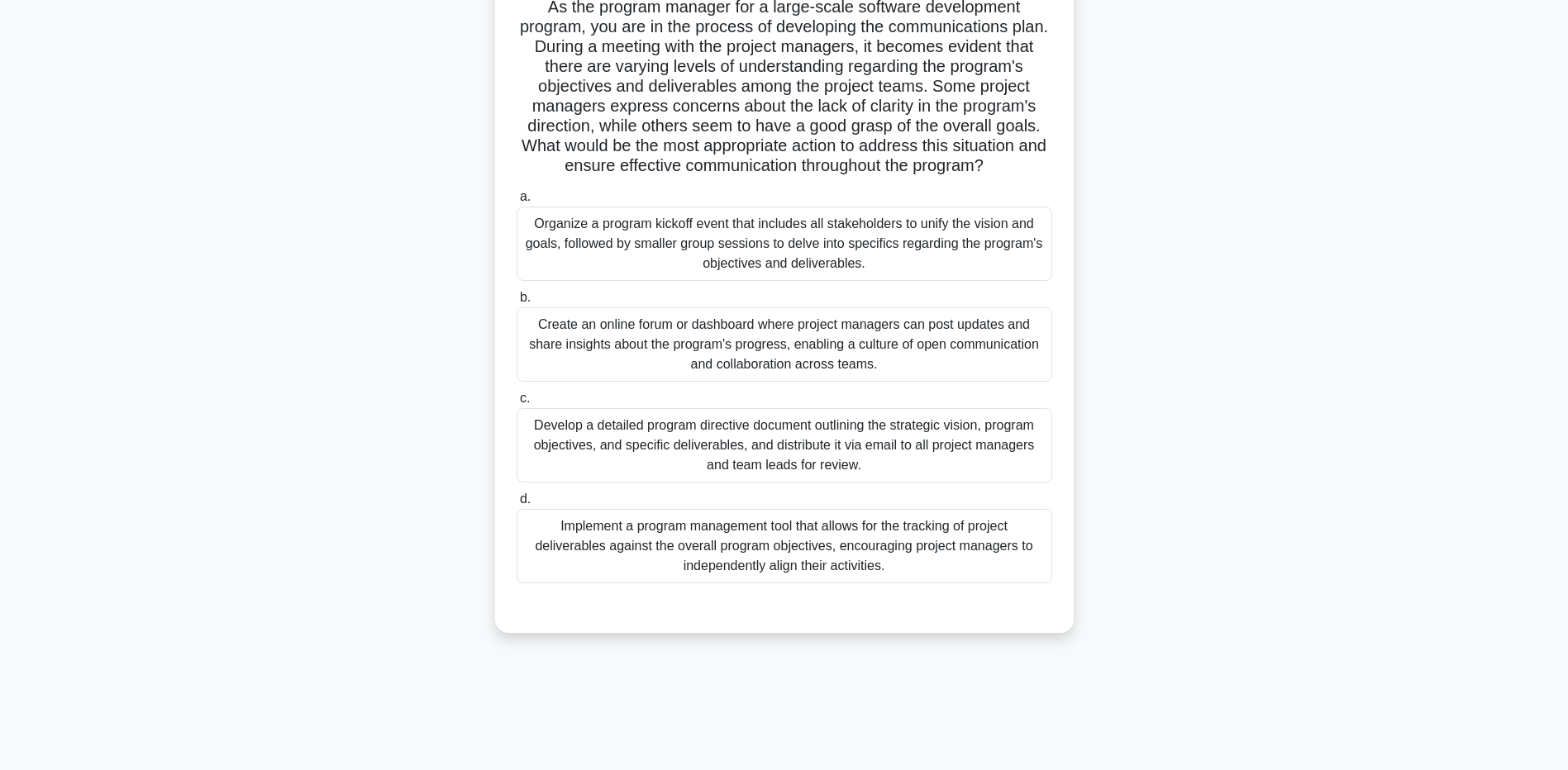
scroll to position [39, 0]
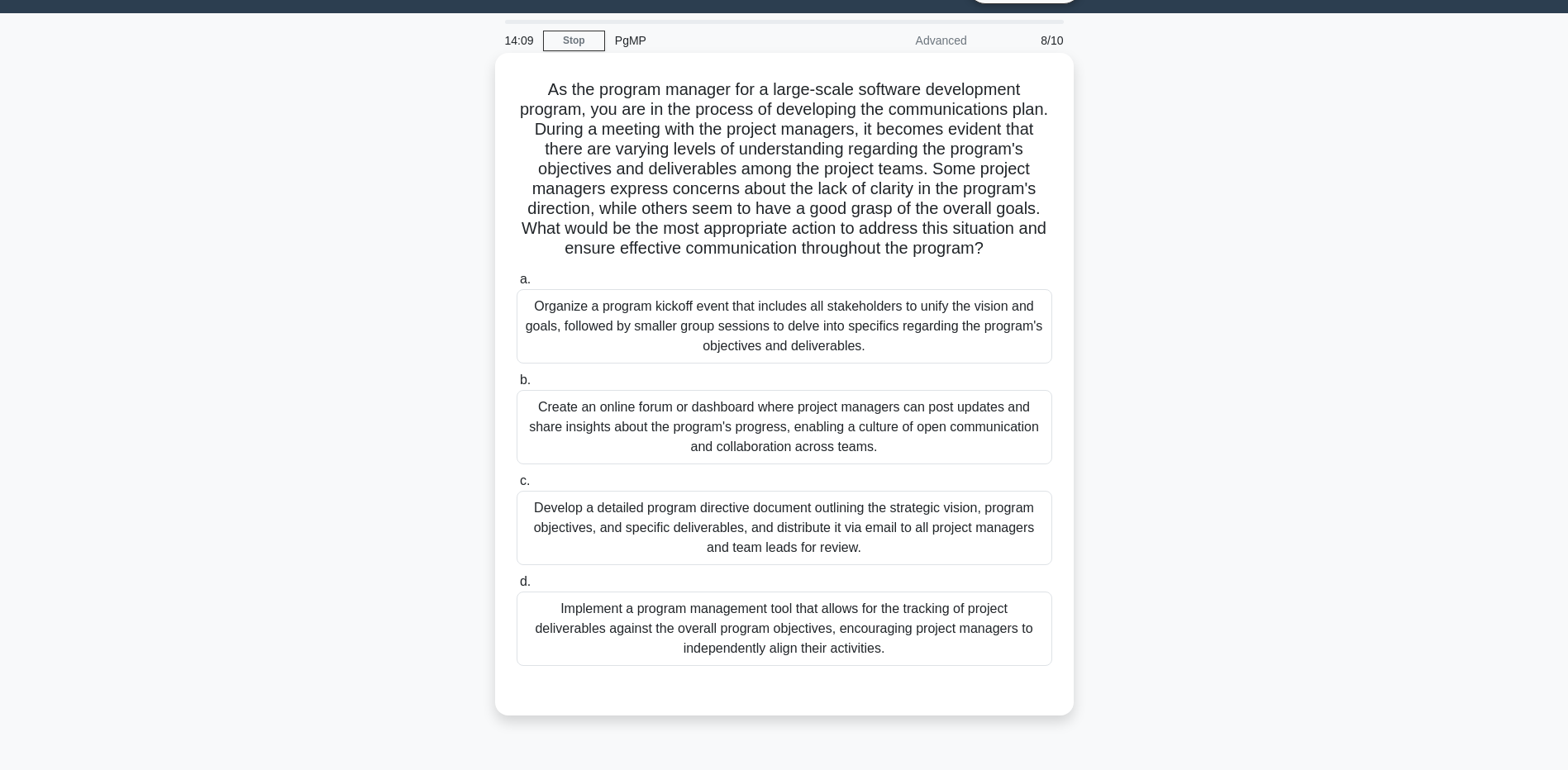
click at [920, 545] on div "Develop a detailed program directive document outlining the strategic vision, p…" at bounding box center [784, 528] width 536 height 75
click at [517, 486] on input "c. Develop a detailed program directive document outlining the strategic vision…" at bounding box center [517, 481] width 0 height 11
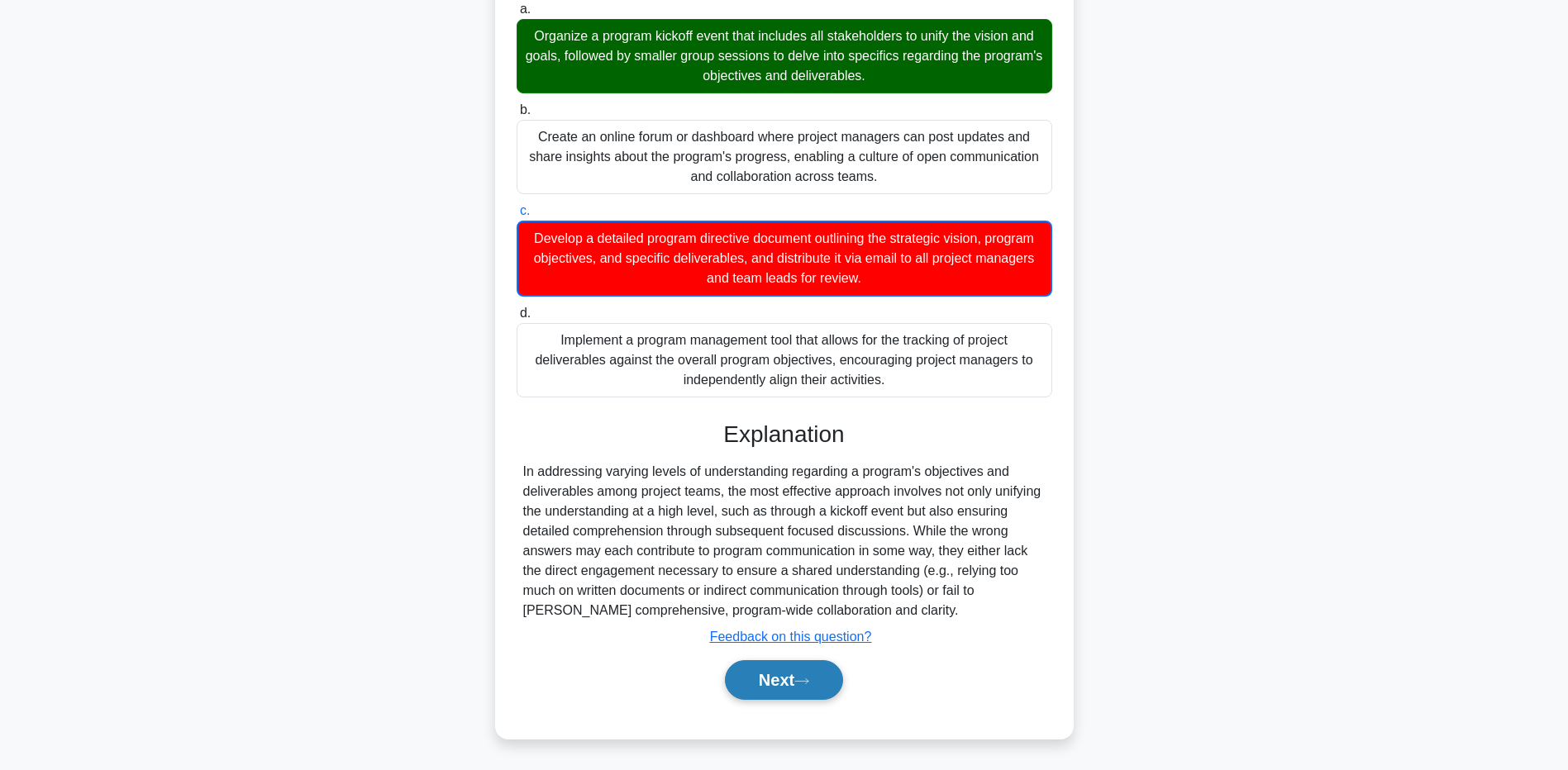
click at [821, 679] on button "Next" at bounding box center [784, 680] width 118 height 39
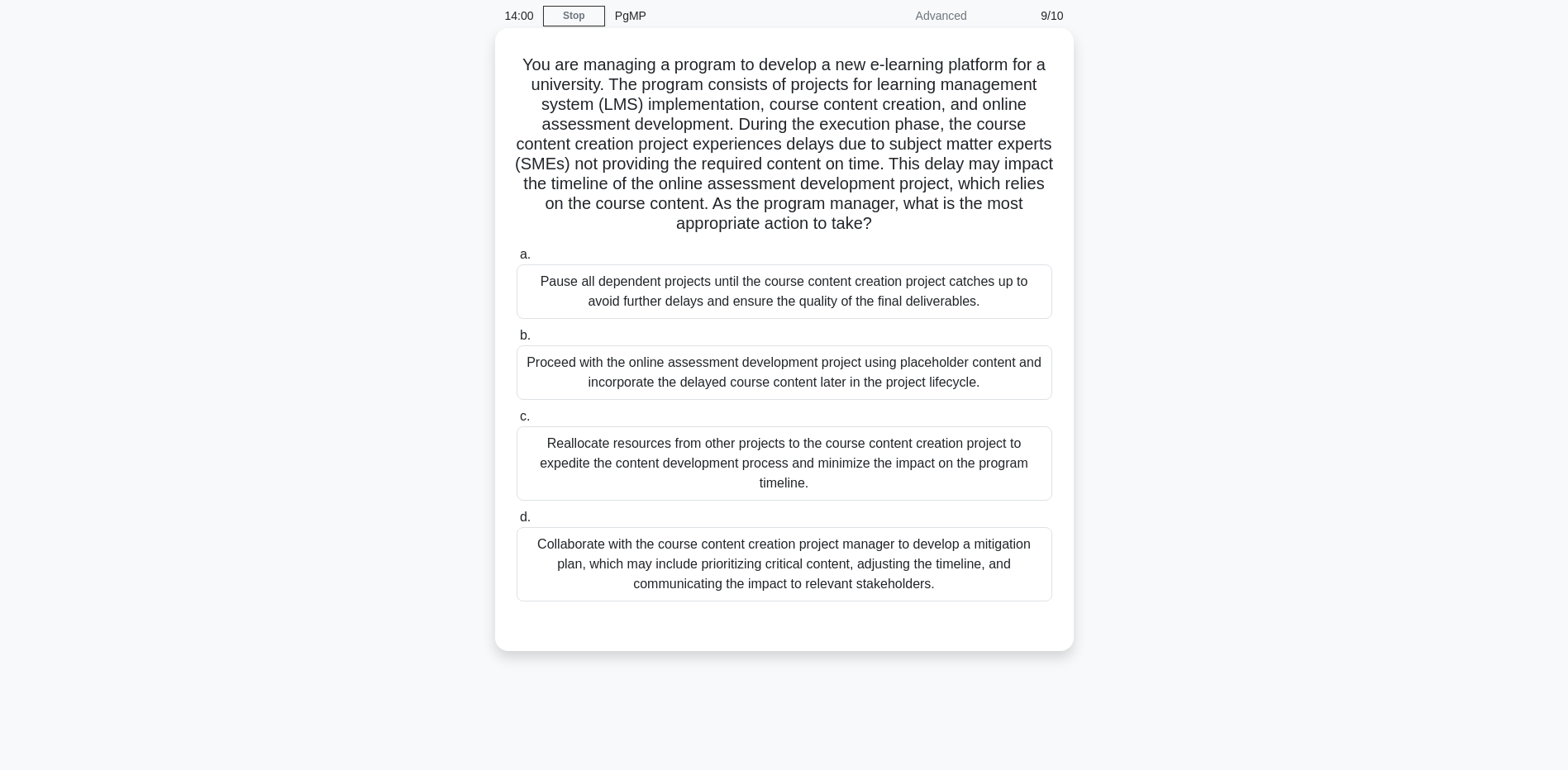
scroll to position [0, 0]
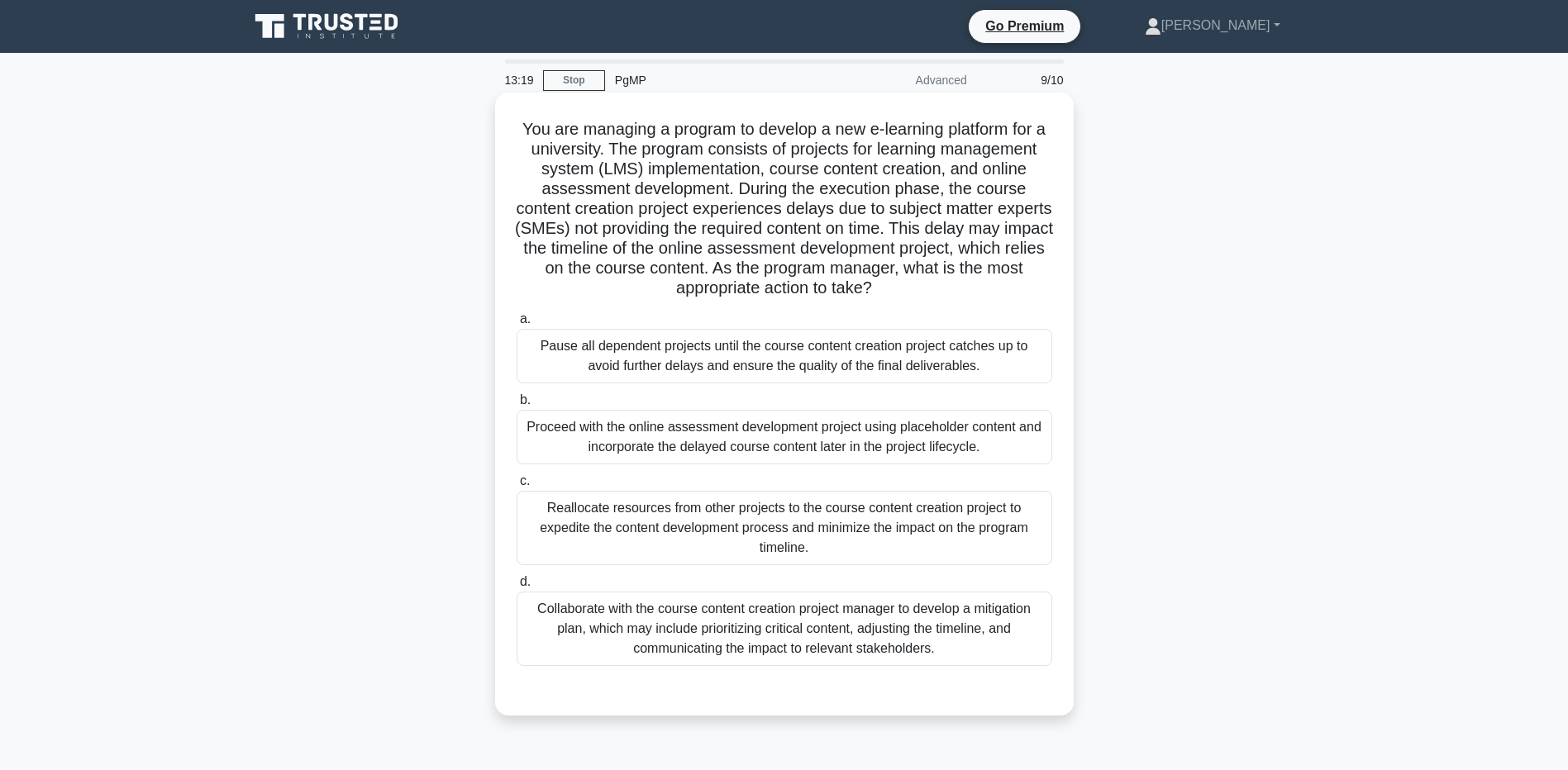
click at [795, 647] on div "Collaborate with the course content creation project manager to develop a mitig…" at bounding box center [784, 629] width 536 height 75
click at [517, 588] on input "d. Collaborate with the course content creation project manager to develop a mi…" at bounding box center [517, 582] width 0 height 11
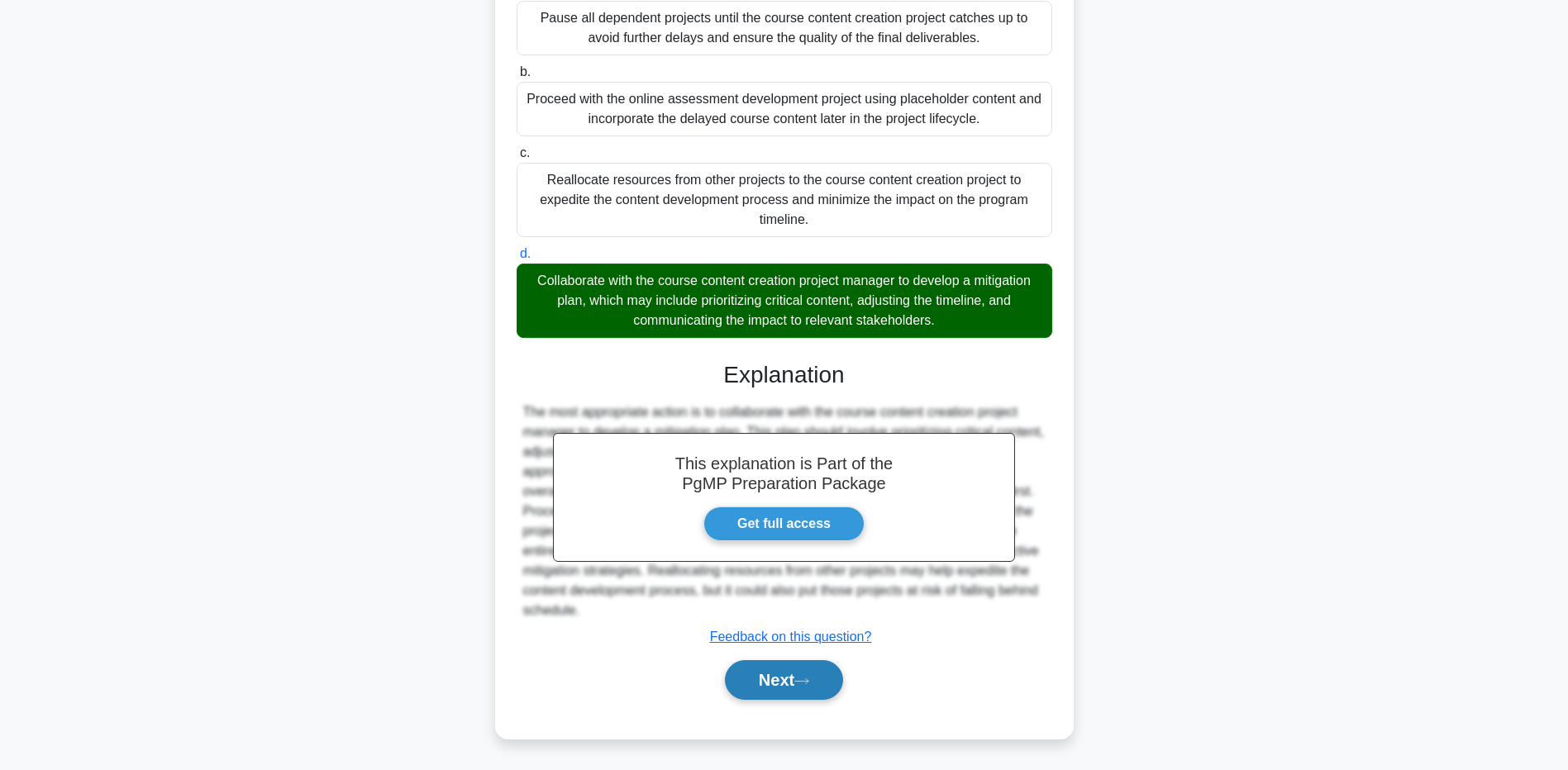
click at [796, 665] on button "Next" at bounding box center [784, 680] width 118 height 39
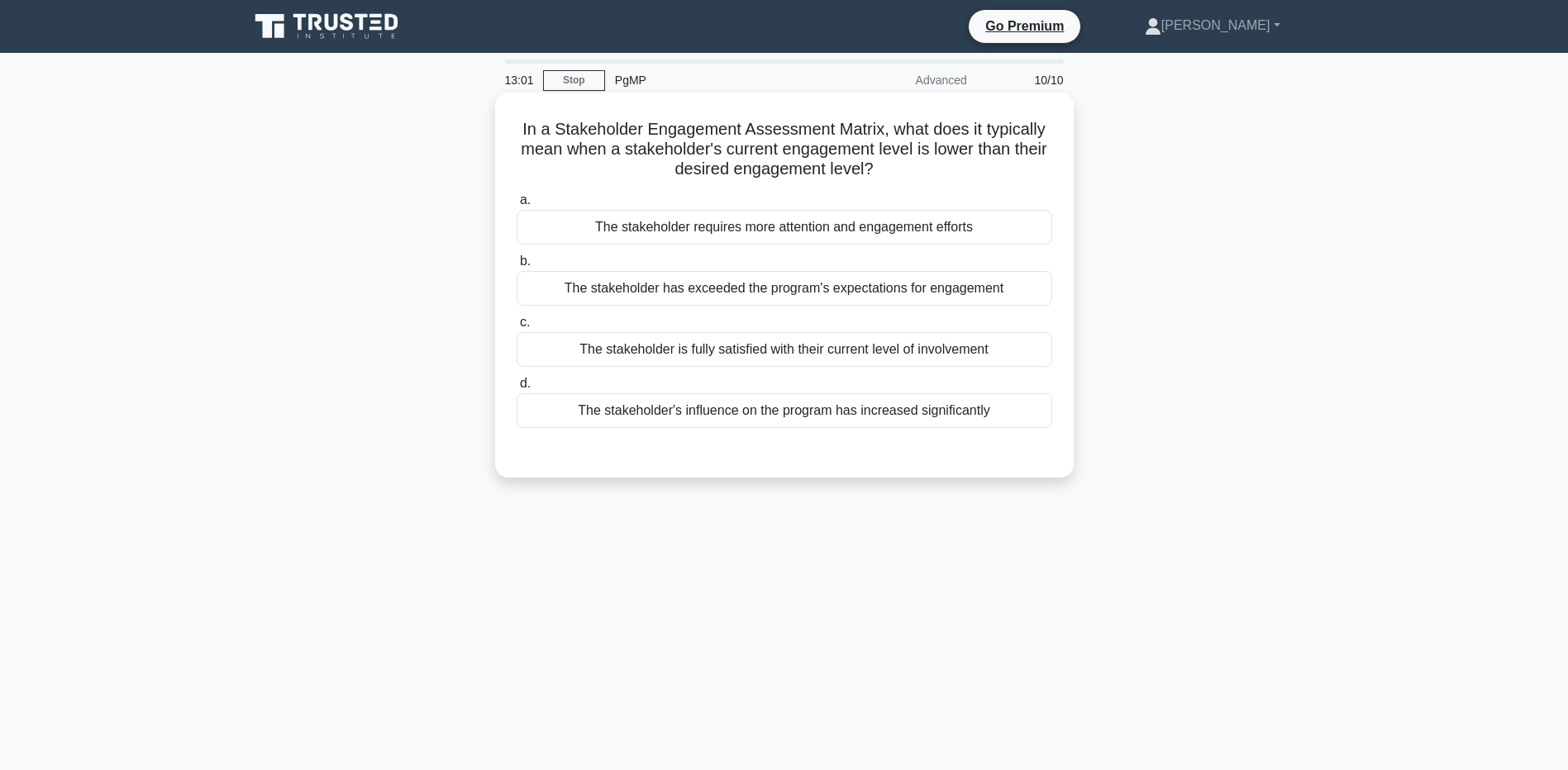
click at [756, 230] on div "The stakeholder requires more attention and engagement efforts" at bounding box center [784, 227] width 536 height 35
click at [517, 206] on input "a. The stakeholder requires more attention and engagement efforts" at bounding box center [517, 200] width 0 height 11
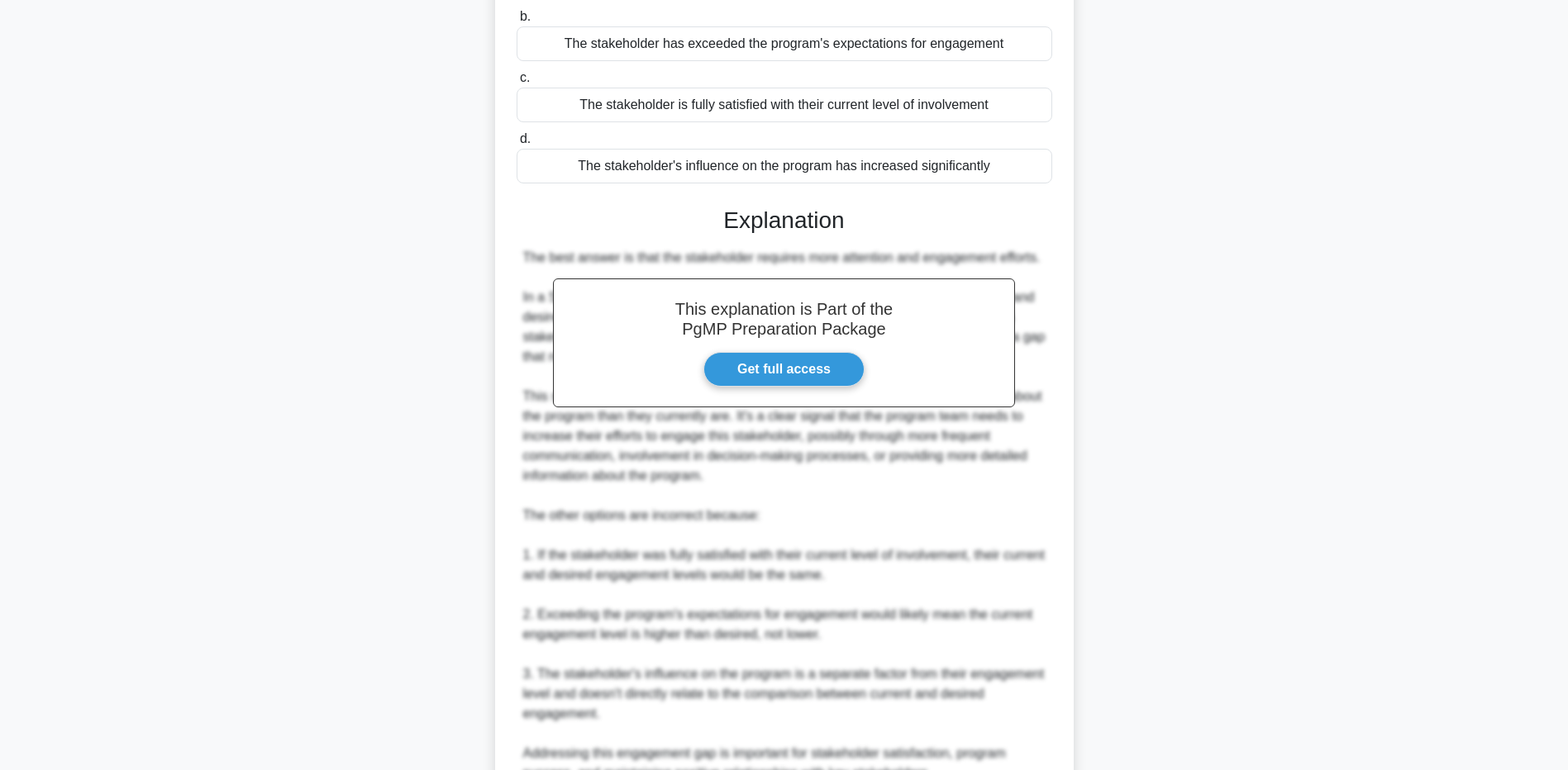
scroll to position [331, 0]
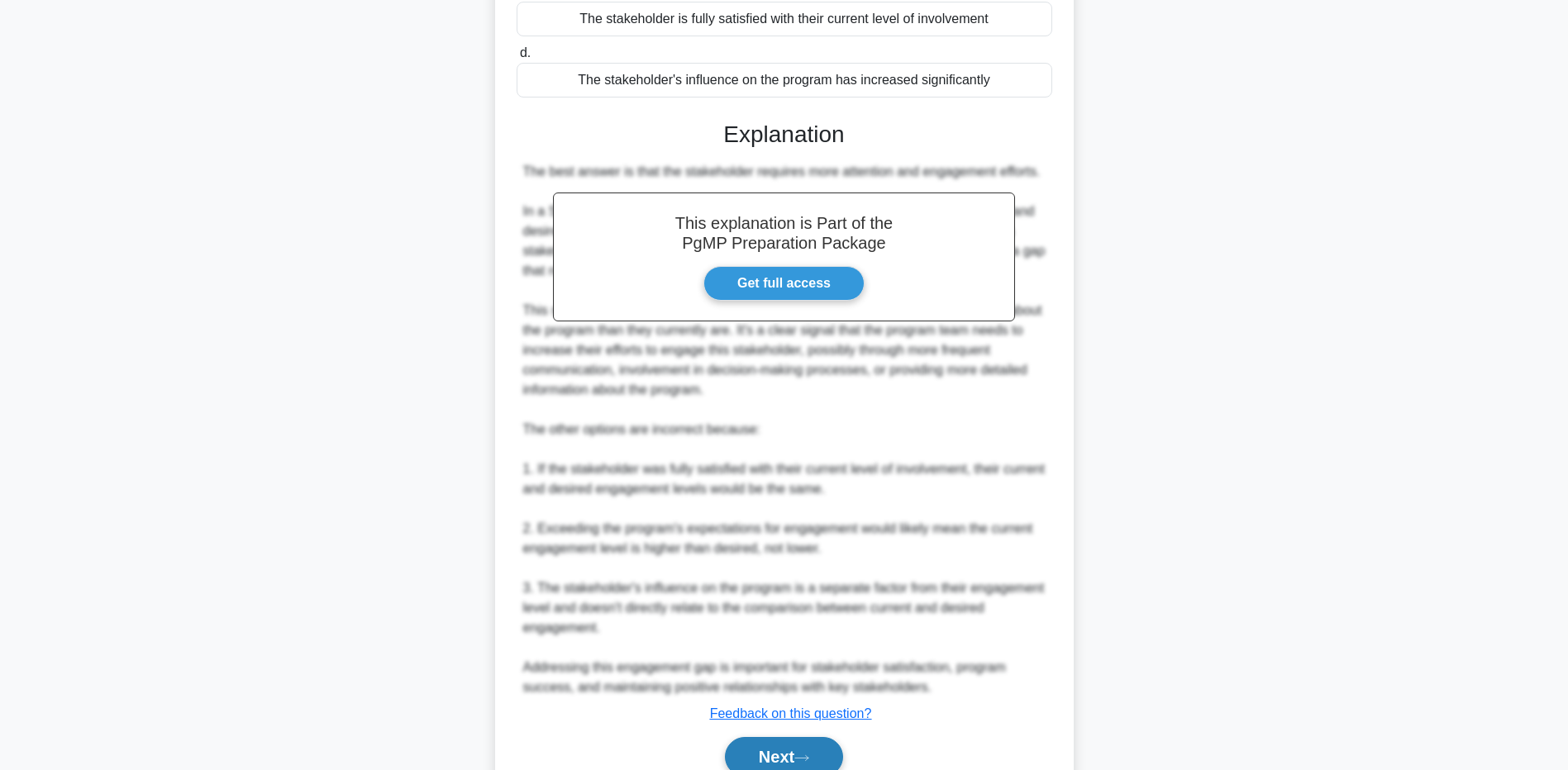
click at [790, 747] on button "Next" at bounding box center [784, 757] width 118 height 39
